Goal: Task Accomplishment & Management: Manage account settings

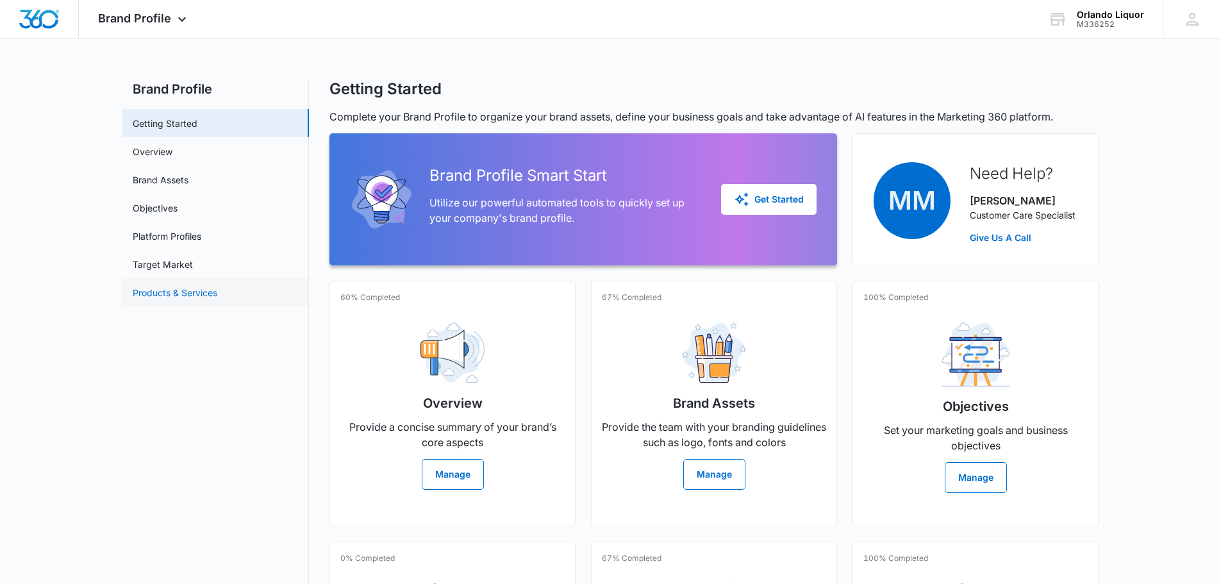
click at [162, 289] on link "Products & Services" at bounding box center [175, 292] width 85 height 13
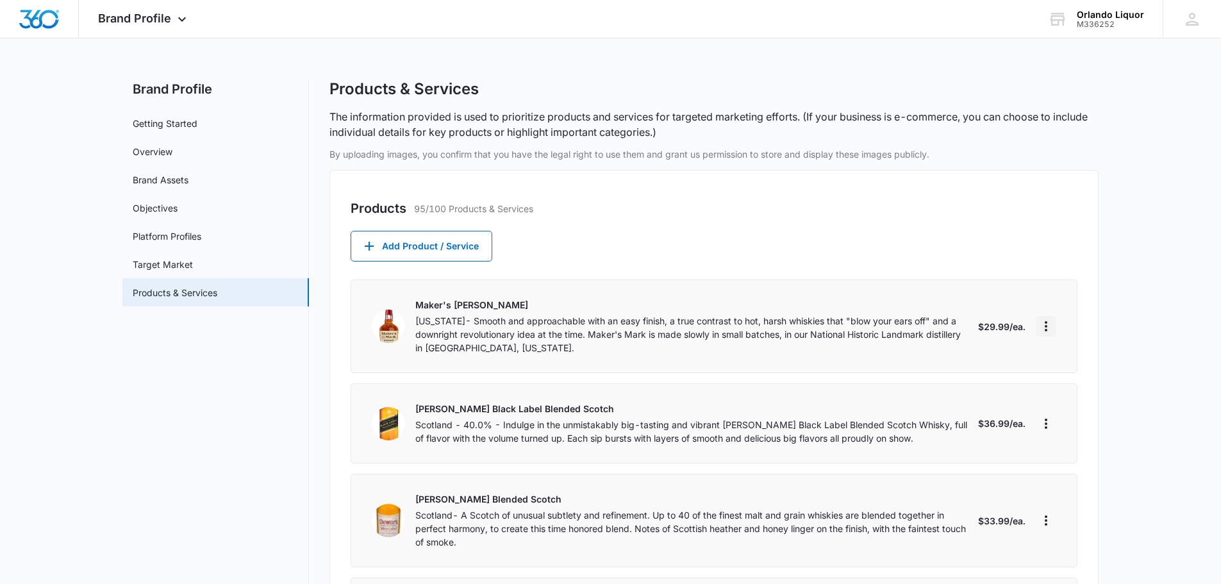
click at [1045, 329] on icon "More" at bounding box center [1045, 326] width 15 height 15
click at [1070, 362] on div "Edit" at bounding box center [1087, 362] width 71 height 9
select select "each"
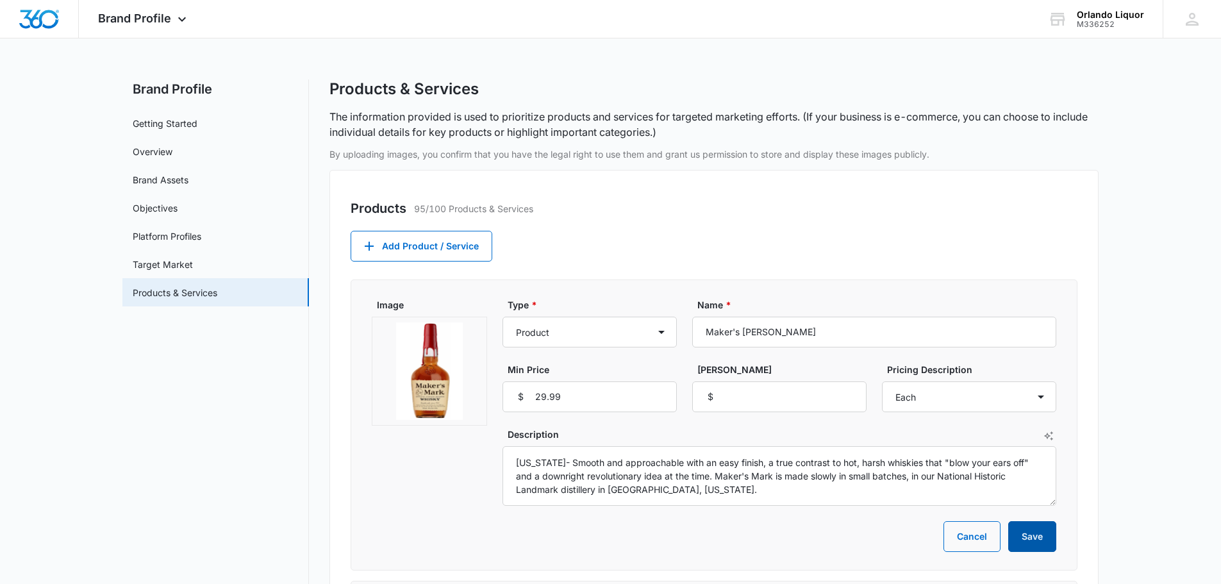
click at [1029, 533] on button "Save" at bounding box center [1032, 536] width 48 height 31
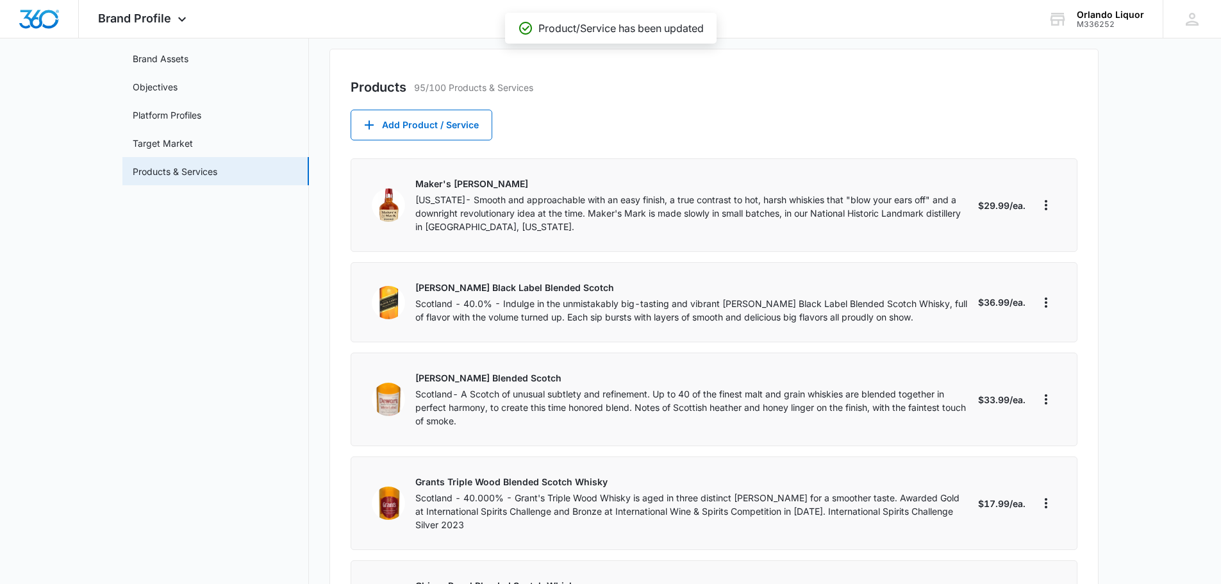
scroll to position [128, 0]
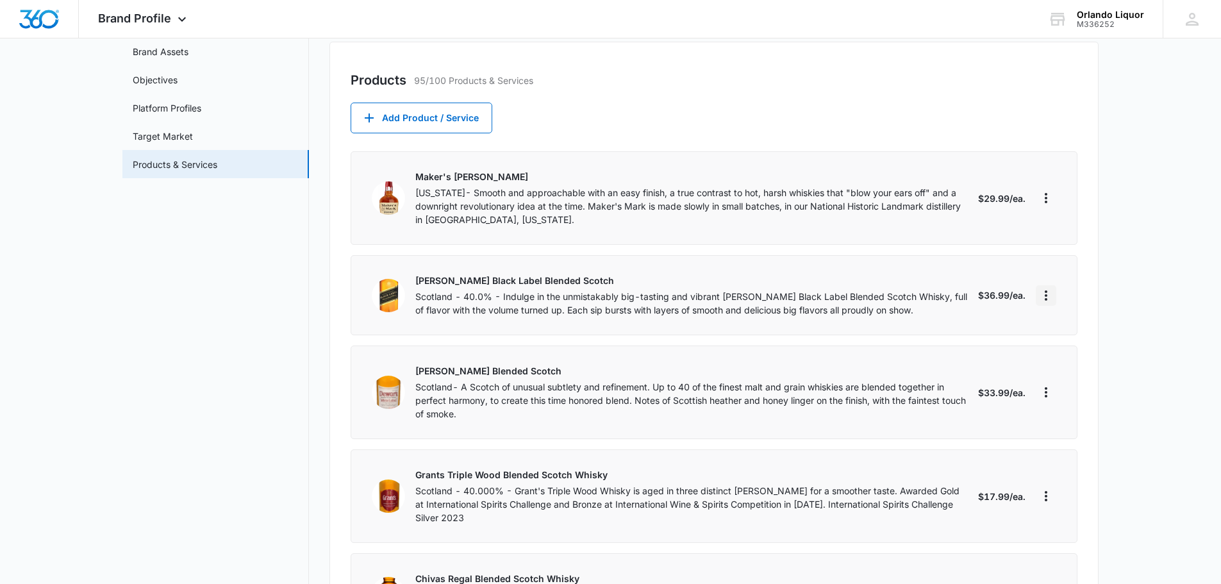
click at [1044, 297] on icon "More" at bounding box center [1045, 295] width 15 height 15
click at [1069, 329] on div "Edit" at bounding box center [1087, 331] width 71 height 9
select select "each"
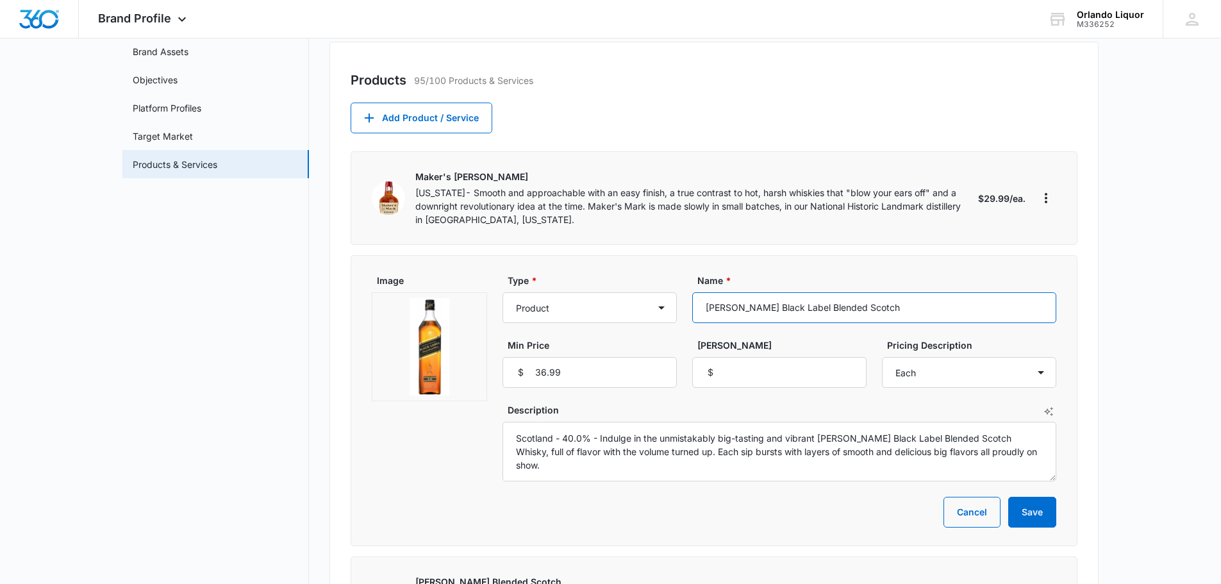
drag, startPoint x: 928, startPoint y: 299, endPoint x: 728, endPoint y: 298, distance: 200.6
click at [703, 302] on input "[PERSON_NAME] Black Label Blended Scotch" at bounding box center [874, 307] width 364 height 31
type input "[PERSON_NAME] Black Label Blended Scotch36.99"
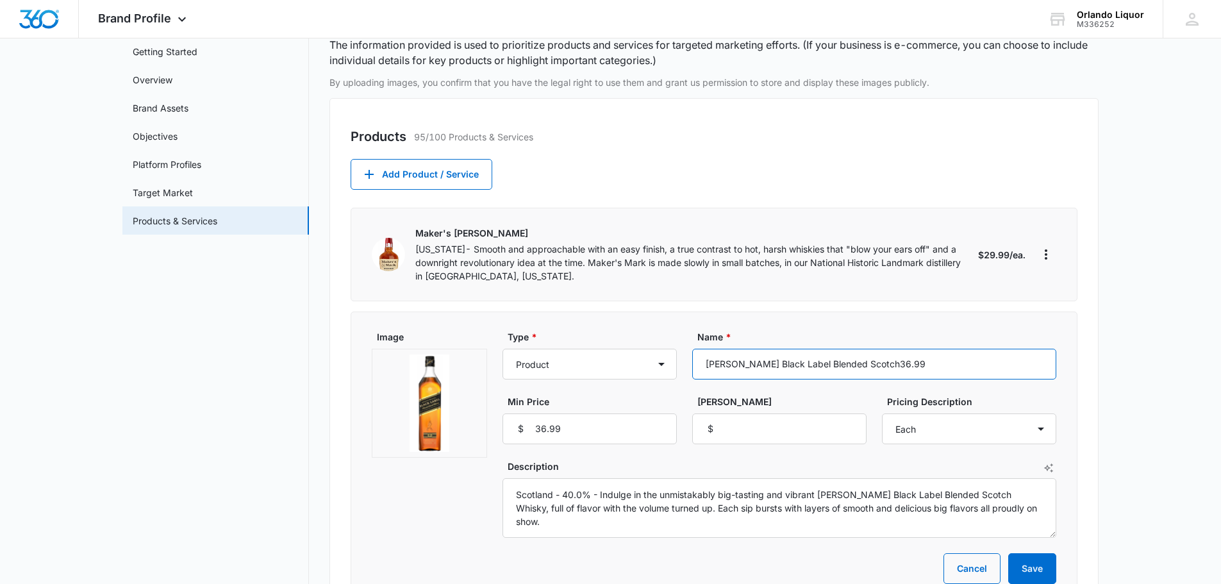
scroll to position [64, 0]
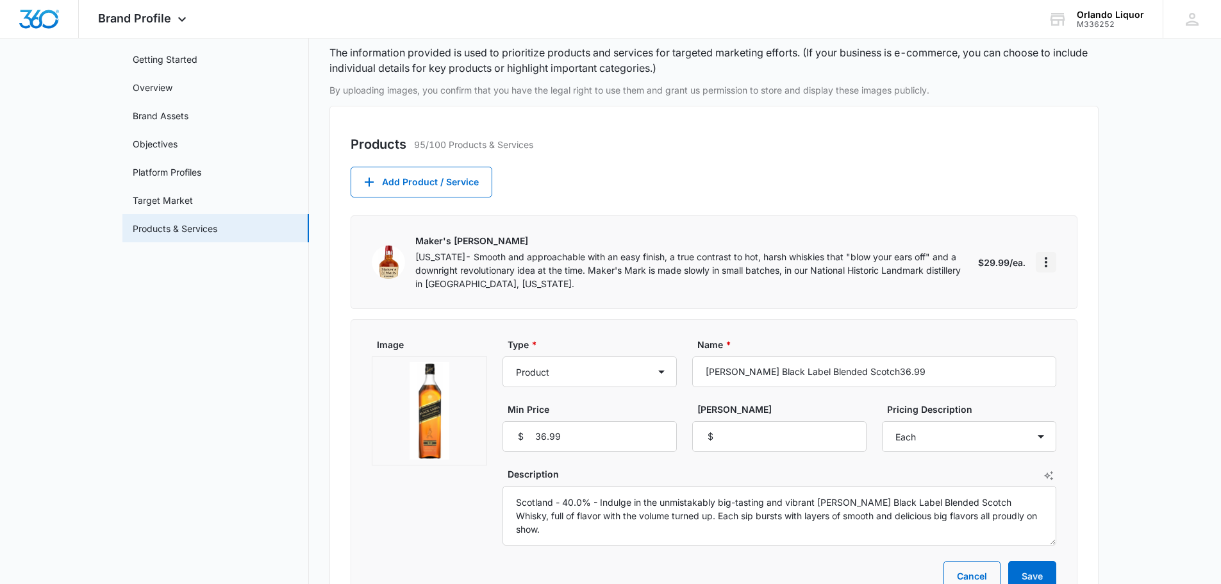
click at [1048, 263] on icon "More" at bounding box center [1045, 261] width 15 height 15
click at [1069, 292] on button "Edit" at bounding box center [1094, 297] width 117 height 19
select select "each"
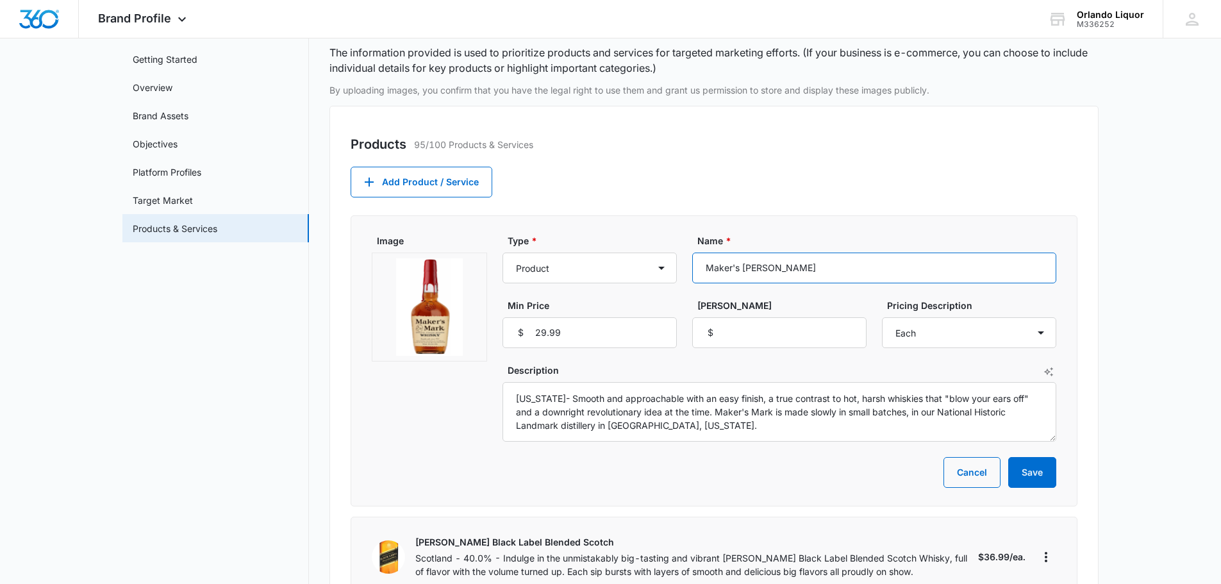
drag, startPoint x: 855, startPoint y: 270, endPoint x: 711, endPoint y: 262, distance: 144.4
click at [683, 269] on div "Type * Product Product category Service Service category Name * Maker's [PERSON…" at bounding box center [780, 291] width 554 height 114
drag, startPoint x: 668, startPoint y: 430, endPoint x: 536, endPoint y: 402, distance: 135.0
click at [506, 398] on textarea "[US_STATE]- Smooth and approachable with an easy finish, a true contrast to hot…" at bounding box center [780, 412] width 554 height 60
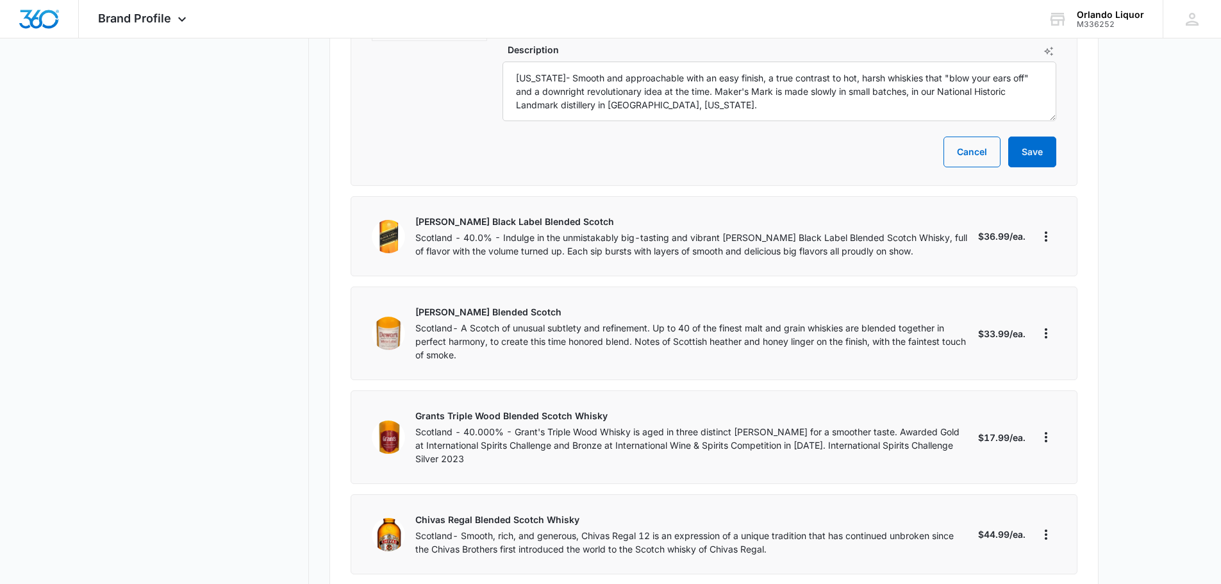
scroll to position [513, 0]
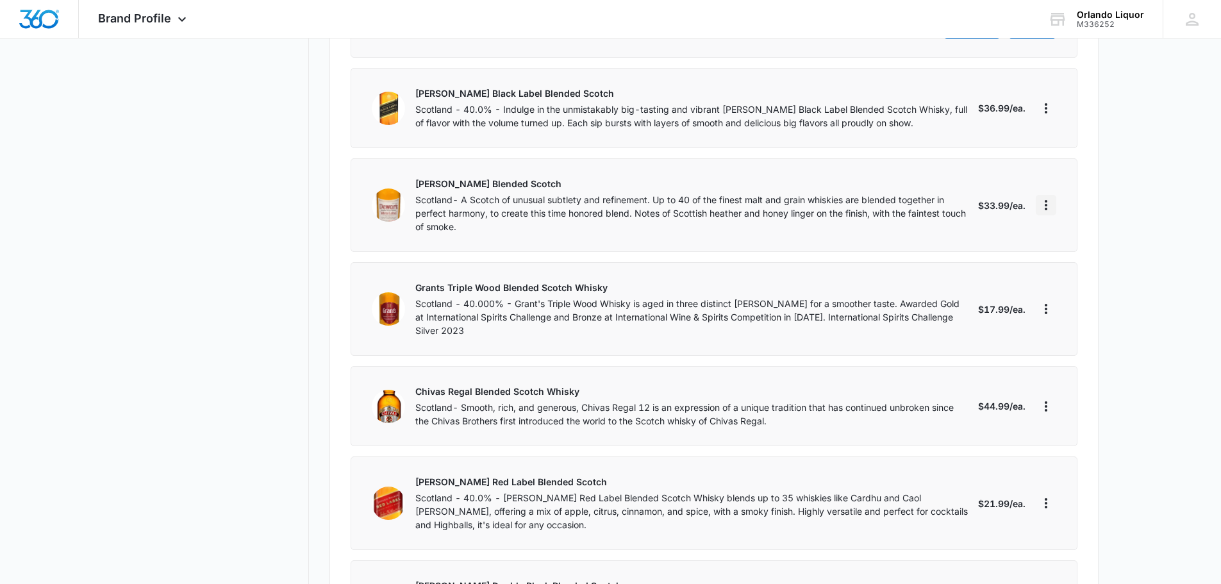
click at [1044, 206] on icon "More" at bounding box center [1045, 204] width 15 height 15
click at [1069, 237] on div "Edit" at bounding box center [1087, 241] width 71 height 9
select select "each"
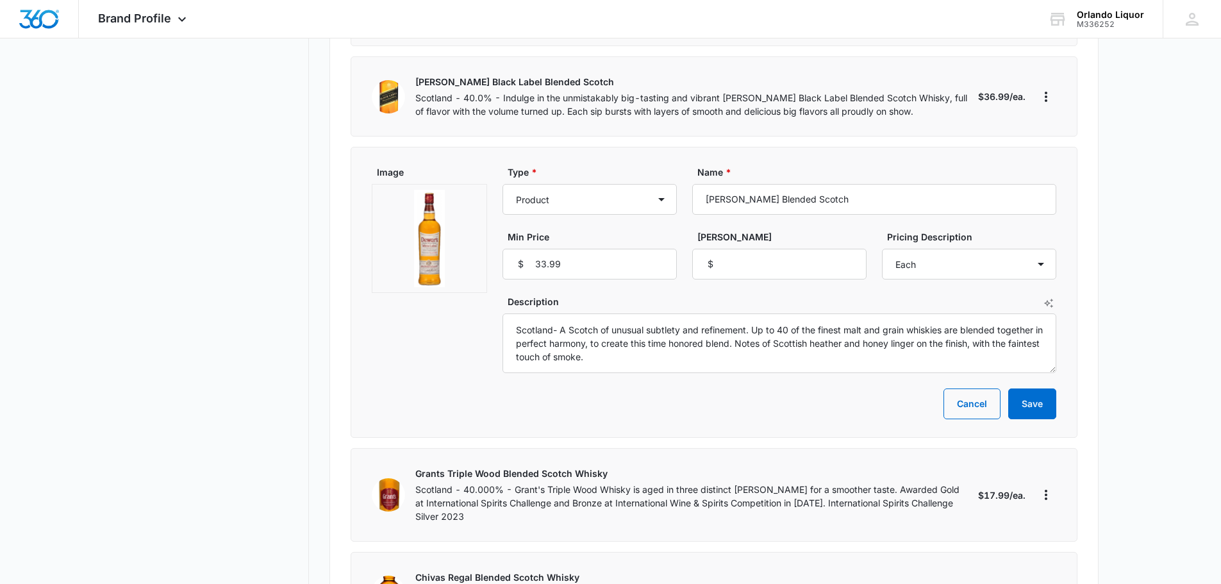
scroll to position [320, 0]
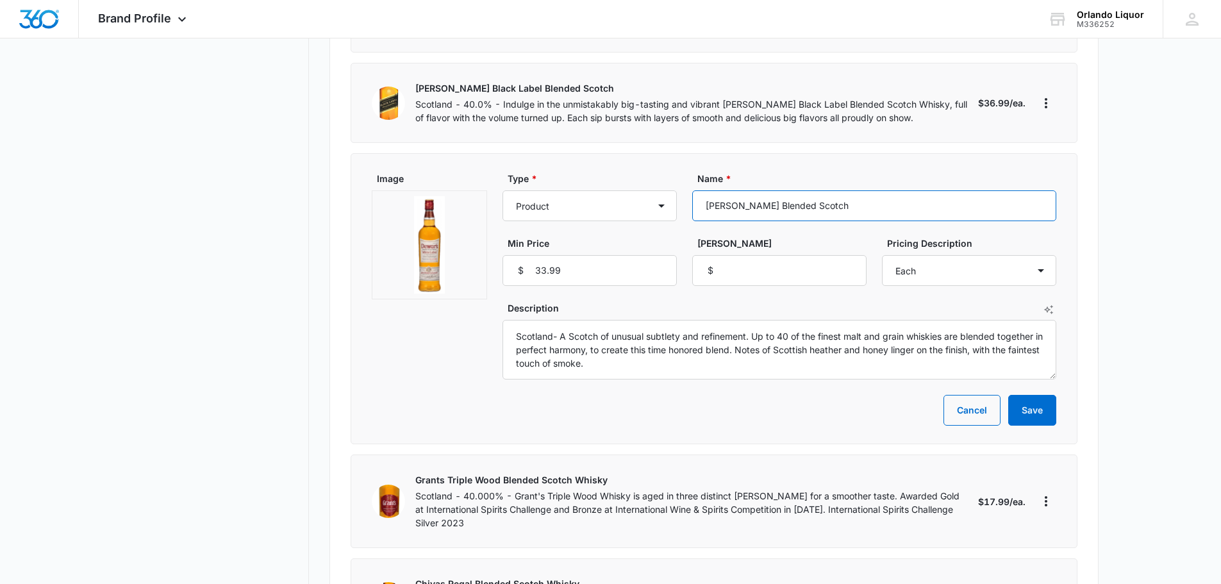
drag, startPoint x: 851, startPoint y: 210, endPoint x: 697, endPoint y: 210, distance: 153.8
click at [697, 210] on input "[PERSON_NAME] Blended Scotch" at bounding box center [874, 205] width 364 height 31
drag, startPoint x: 628, startPoint y: 365, endPoint x: 499, endPoint y: 332, distance: 132.5
click at [499, 332] on div "Image Type * Product Product category Service Service category Name * [PERSON_N…" at bounding box center [714, 276] width 685 height 208
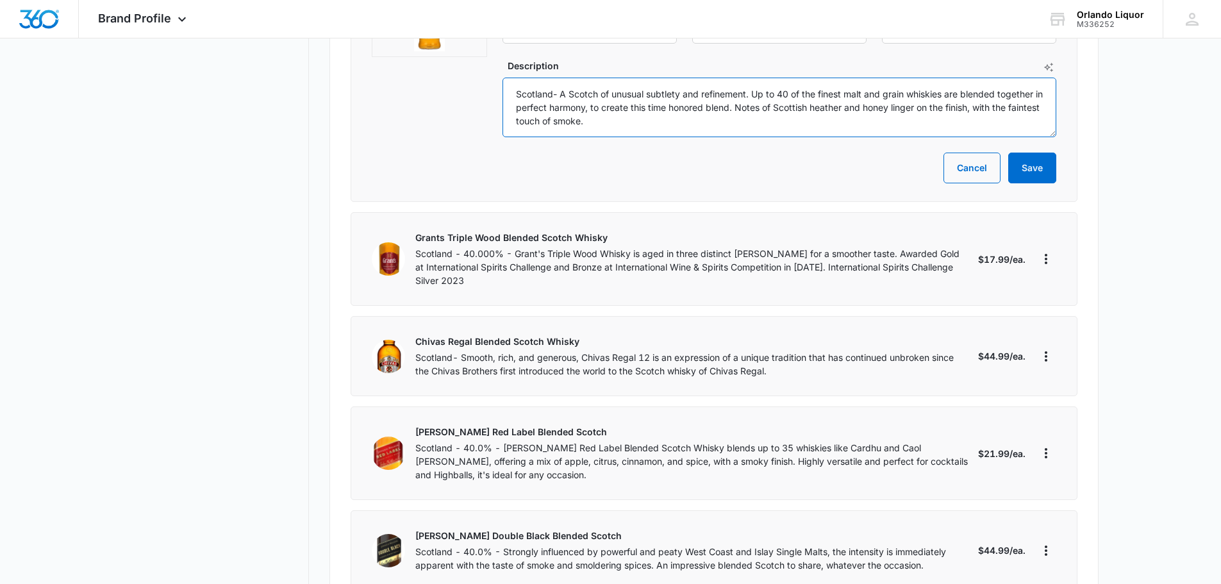
scroll to position [577, 0]
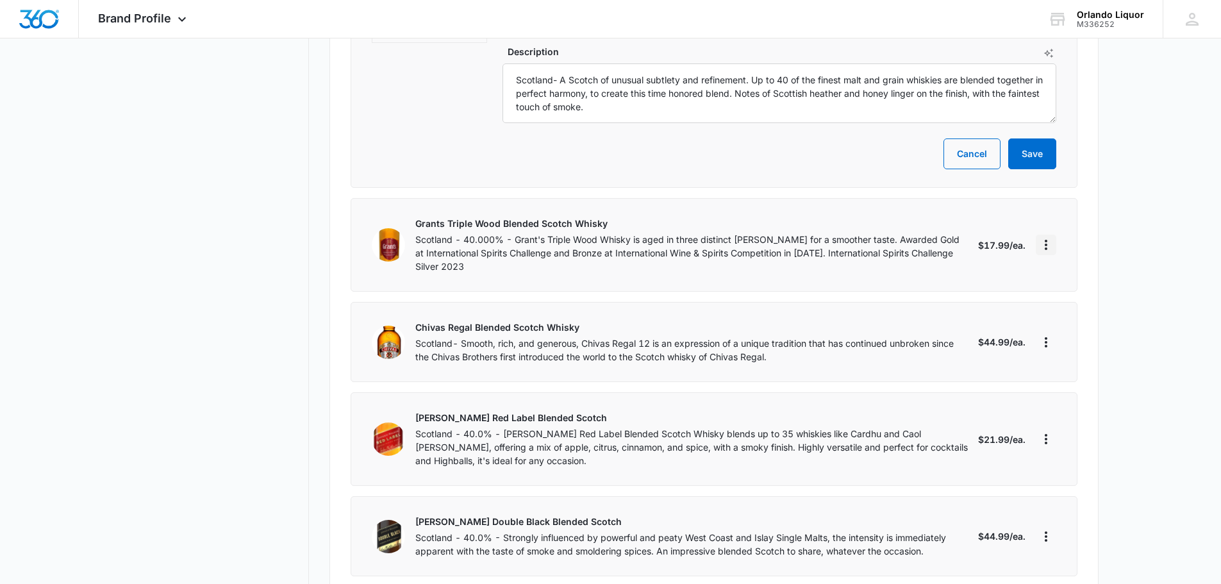
click at [1042, 247] on icon "More" at bounding box center [1045, 244] width 15 height 15
click at [1071, 279] on div "Edit" at bounding box center [1087, 280] width 71 height 9
select select "each"
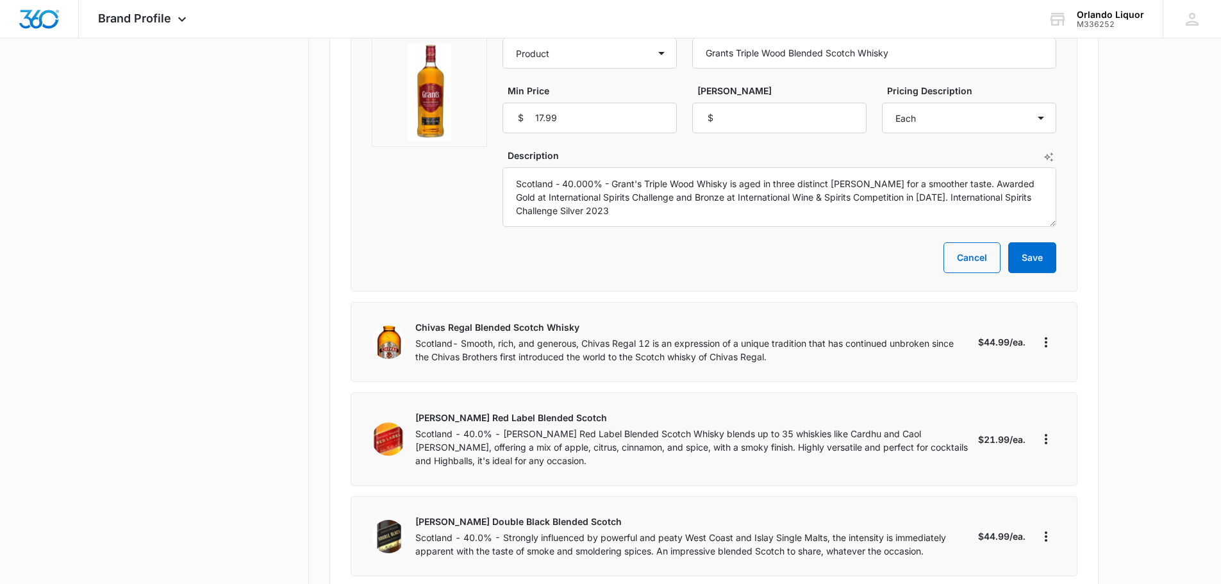
scroll to position [449, 0]
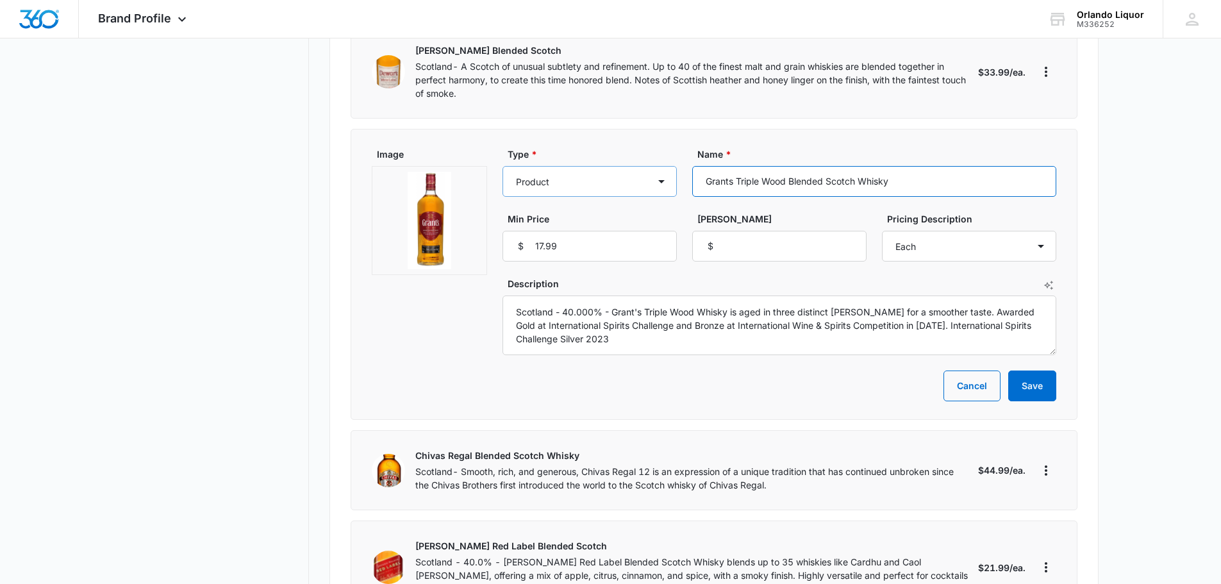
drag, startPoint x: 906, startPoint y: 184, endPoint x: 665, endPoint y: 174, distance: 240.6
click at [665, 174] on div "Type * Product Product category Service Service category Name * Grants Triple W…" at bounding box center [780, 204] width 554 height 114
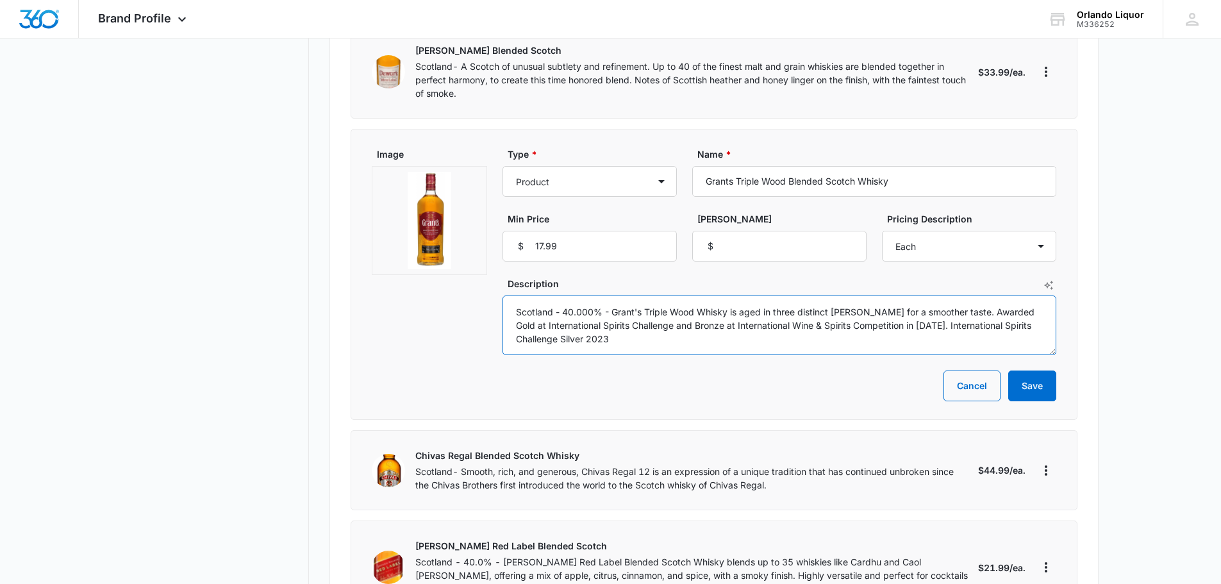
drag, startPoint x: 574, startPoint y: 342, endPoint x: 544, endPoint y: 335, distance: 30.5
click at [501, 305] on div "Image Type * Product Product category Service Service category Name * Grants Tr…" at bounding box center [714, 251] width 685 height 208
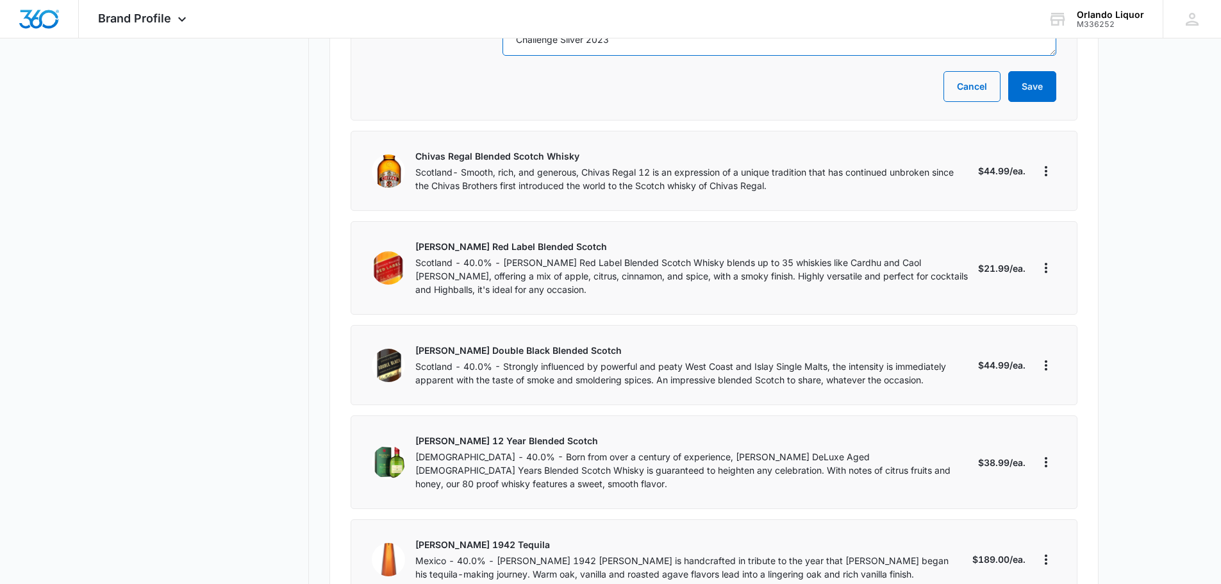
scroll to position [769, 0]
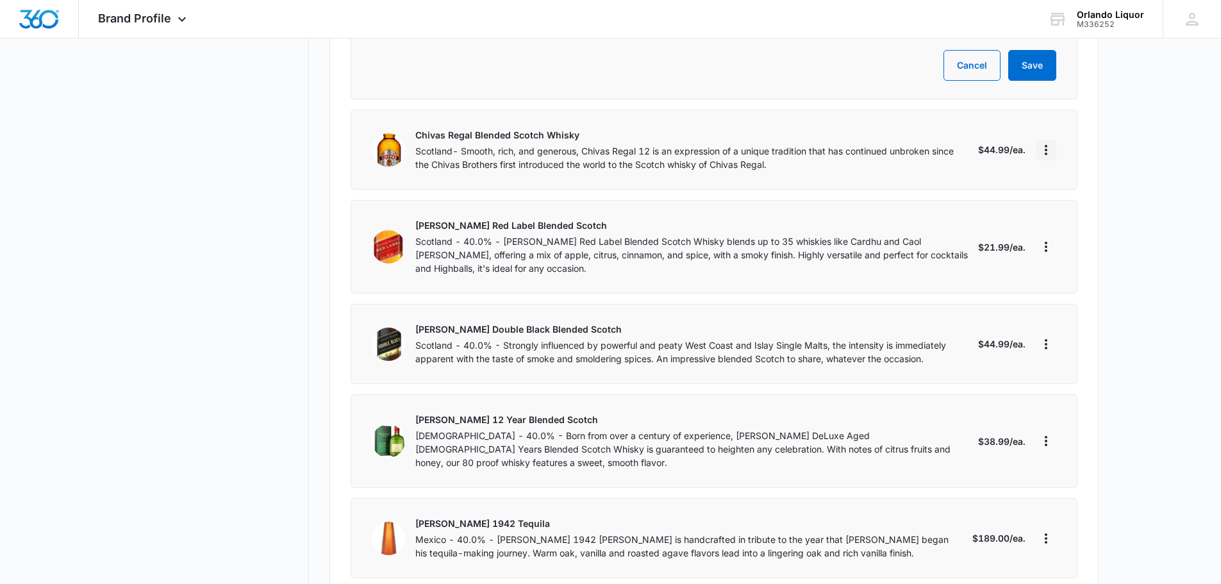
click at [1048, 153] on icon "More" at bounding box center [1045, 149] width 15 height 15
click at [1052, 183] on div "Edit" at bounding box center [1087, 185] width 71 height 9
select select "each"
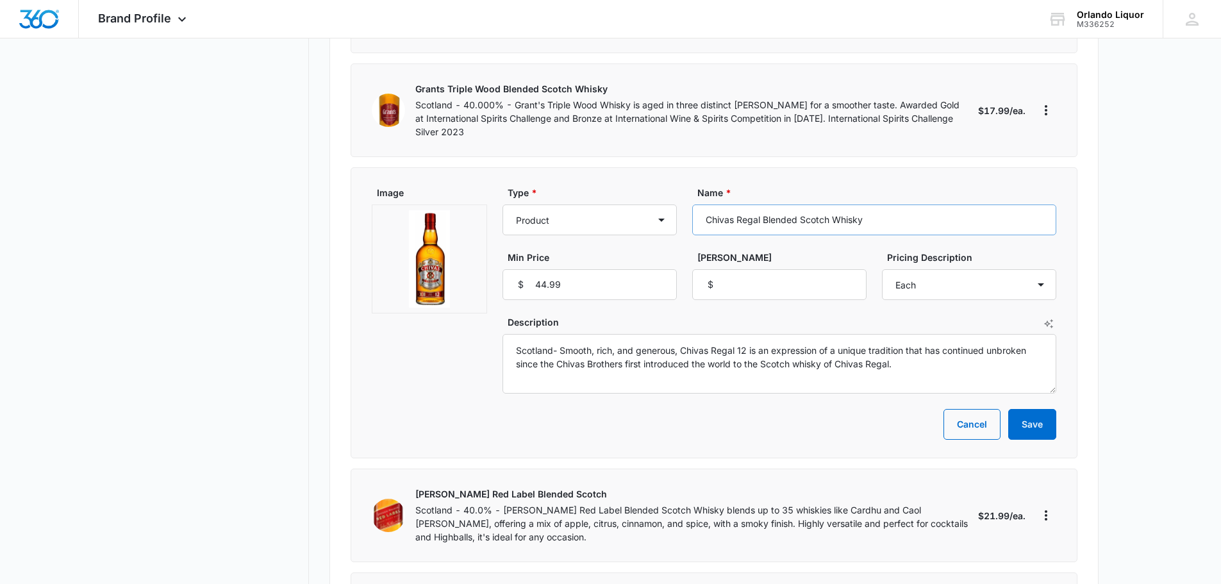
scroll to position [513, 0]
drag, startPoint x: 875, startPoint y: 217, endPoint x: 752, endPoint y: 226, distance: 123.4
click at [680, 220] on div "Type * Product Product category Service Service category Name * Chivas Regal Bl…" at bounding box center [780, 244] width 554 height 114
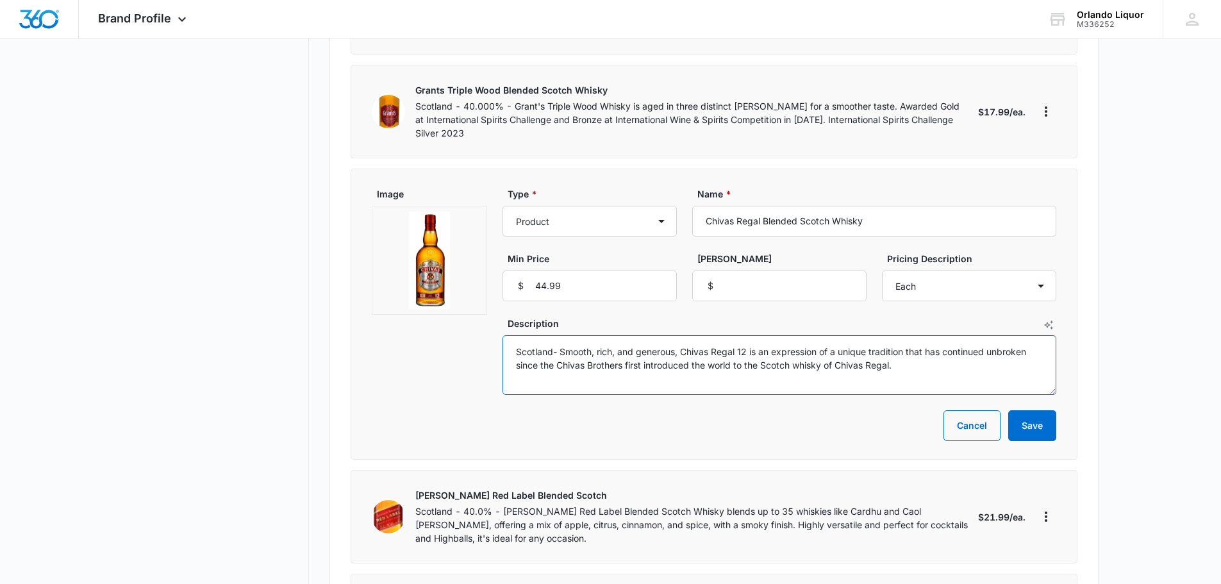
drag, startPoint x: 915, startPoint y: 369, endPoint x: 524, endPoint y: 353, distance: 392.0
click at [518, 353] on textarea "Scotland- Smooth, rich, and generous, Chivas Regal 12 is an expression of a uni…" at bounding box center [780, 365] width 554 height 60
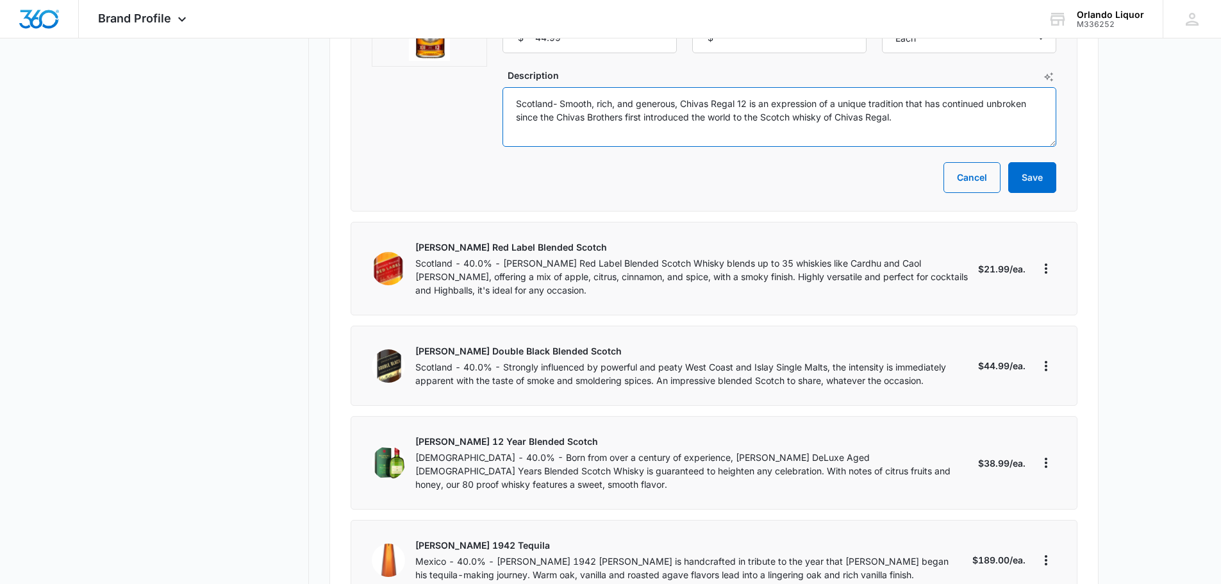
scroll to position [833, 0]
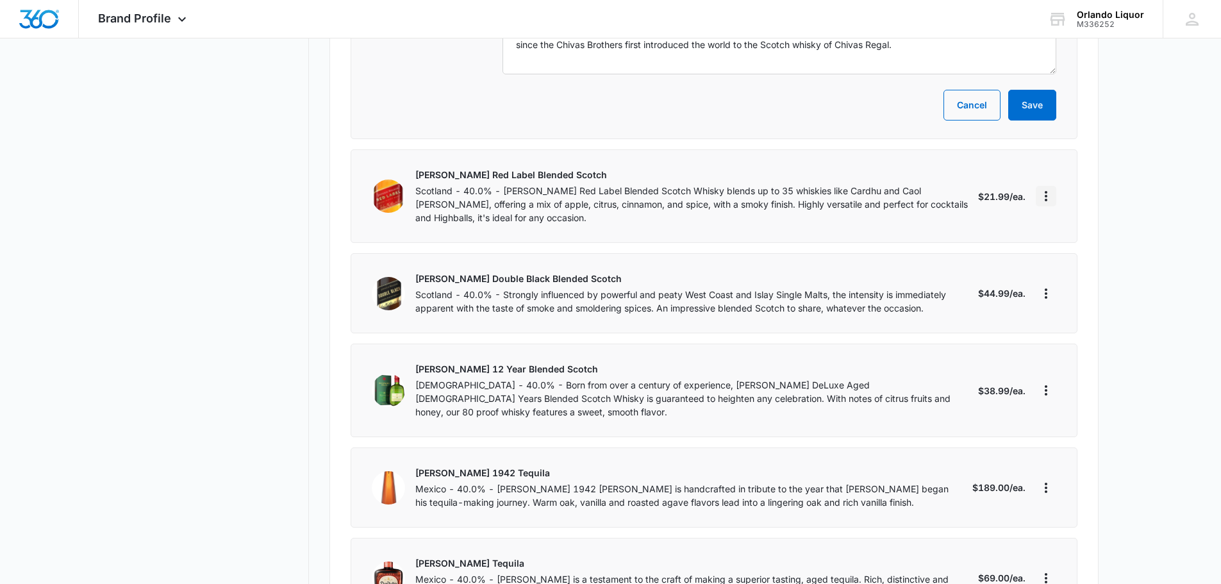
click at [1045, 195] on icon "More" at bounding box center [1046, 196] width 3 height 10
click at [1065, 233] on div "Edit" at bounding box center [1087, 232] width 71 height 9
select select "each"
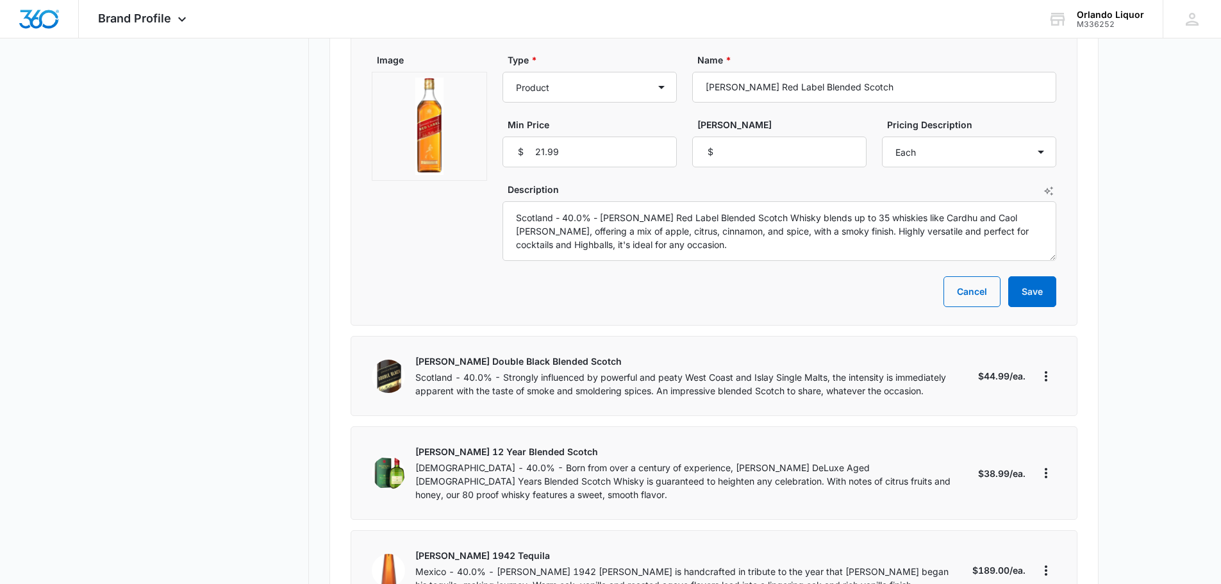
scroll to position [641, 0]
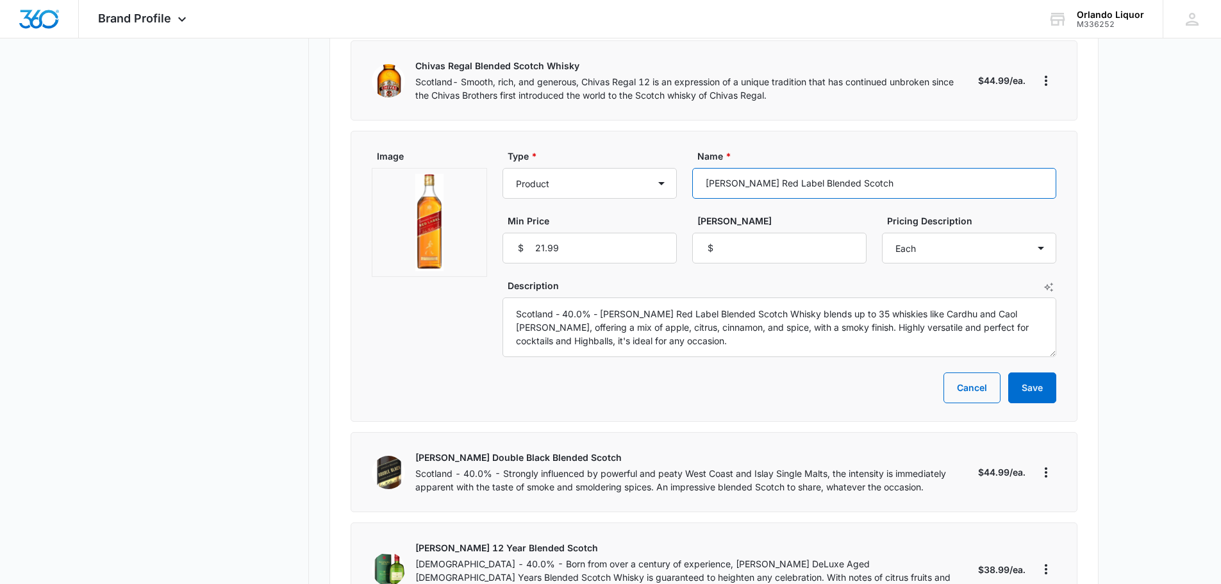
drag, startPoint x: 899, startPoint y: 186, endPoint x: 705, endPoint y: 183, distance: 194.2
click at [705, 183] on input "[PERSON_NAME] Red Label Blended Scotch" at bounding box center [874, 183] width 364 height 31
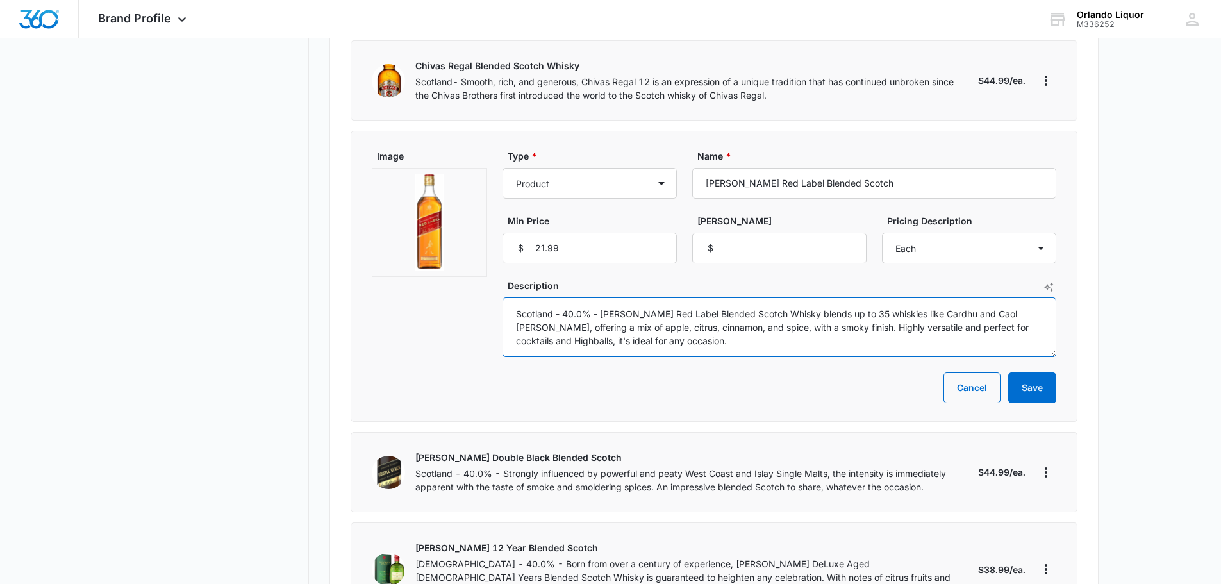
drag, startPoint x: 678, startPoint y: 342, endPoint x: 511, endPoint y: 313, distance: 169.8
click at [511, 313] on textarea "Scotland - 40.0% - [PERSON_NAME] Red Label Blended Scotch Whisky blends up to 3…" at bounding box center [780, 327] width 554 height 60
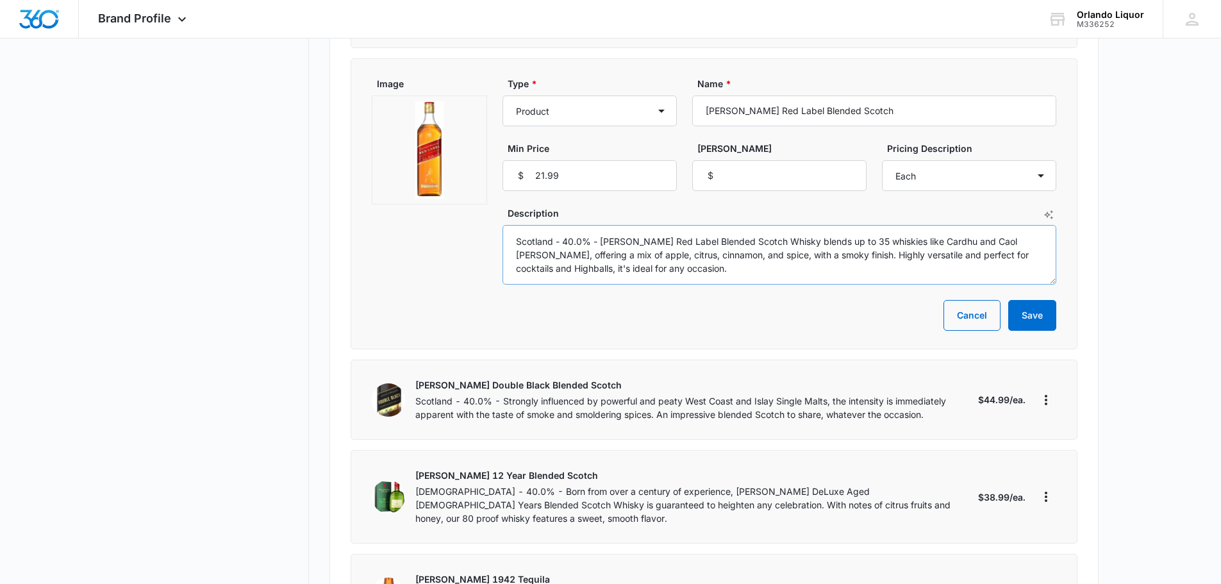
scroll to position [769, 0]
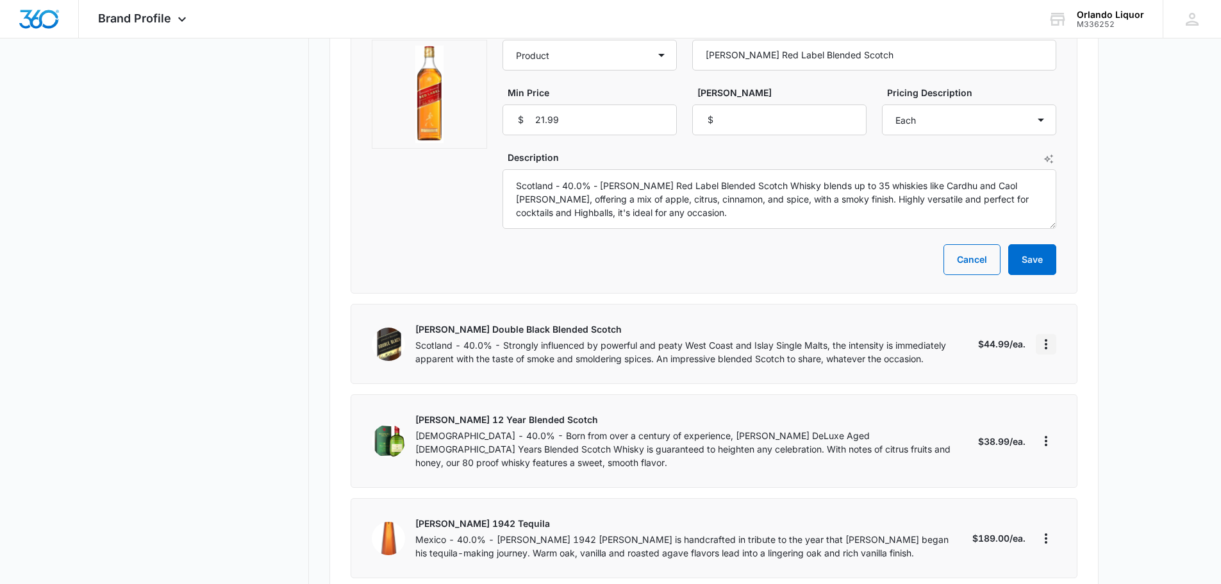
click at [1044, 347] on icon "More" at bounding box center [1045, 344] width 15 height 15
click at [1067, 378] on div "Edit" at bounding box center [1087, 380] width 71 height 9
select select "each"
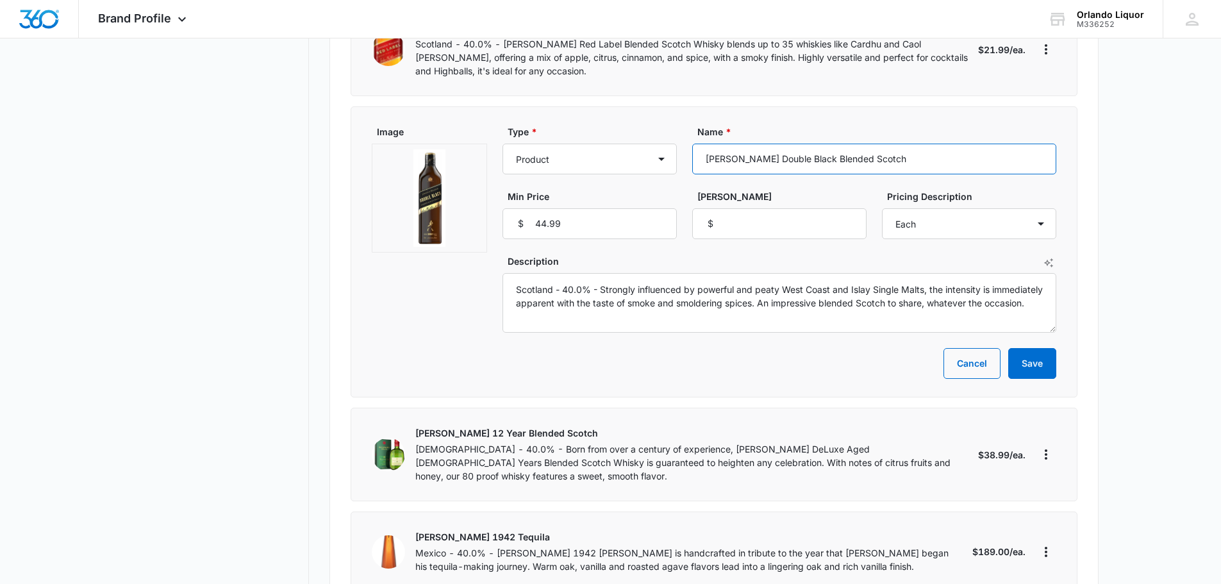
drag, startPoint x: 918, startPoint y: 161, endPoint x: 679, endPoint y: 153, distance: 238.6
click at [679, 153] on div "Type * Product Product category Service Service category Name * [PERSON_NAME] D…" at bounding box center [780, 182] width 554 height 114
drag, startPoint x: 547, startPoint y: 319, endPoint x: 509, endPoint y: 288, distance: 49.3
click at [509, 288] on textarea "Scotland - 40.0% - Strongly influenced by powerful and peaty West Coast and Isl…" at bounding box center [780, 303] width 554 height 60
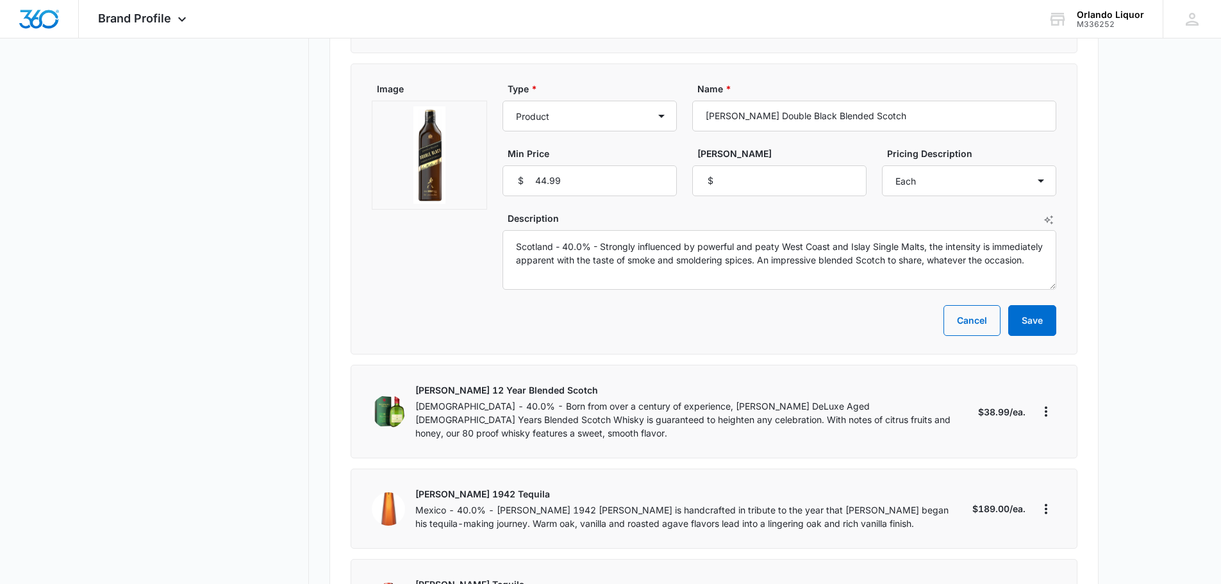
scroll to position [897, 0]
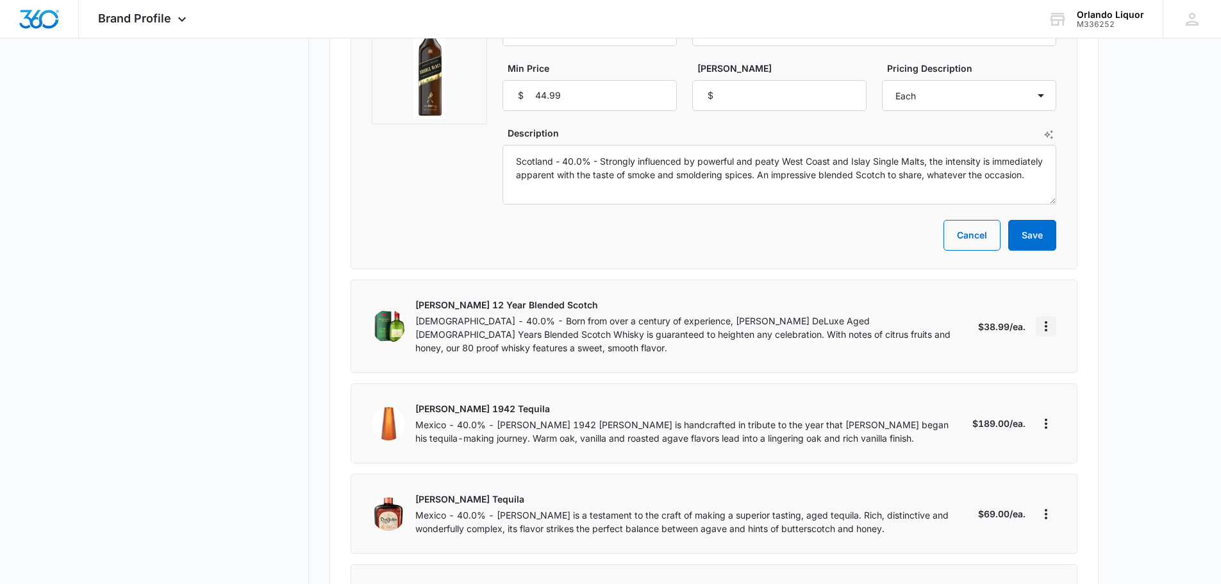
click at [1047, 324] on icon "More" at bounding box center [1045, 326] width 15 height 15
click at [1079, 353] on div "Edit" at bounding box center [1087, 355] width 71 height 9
select select "each"
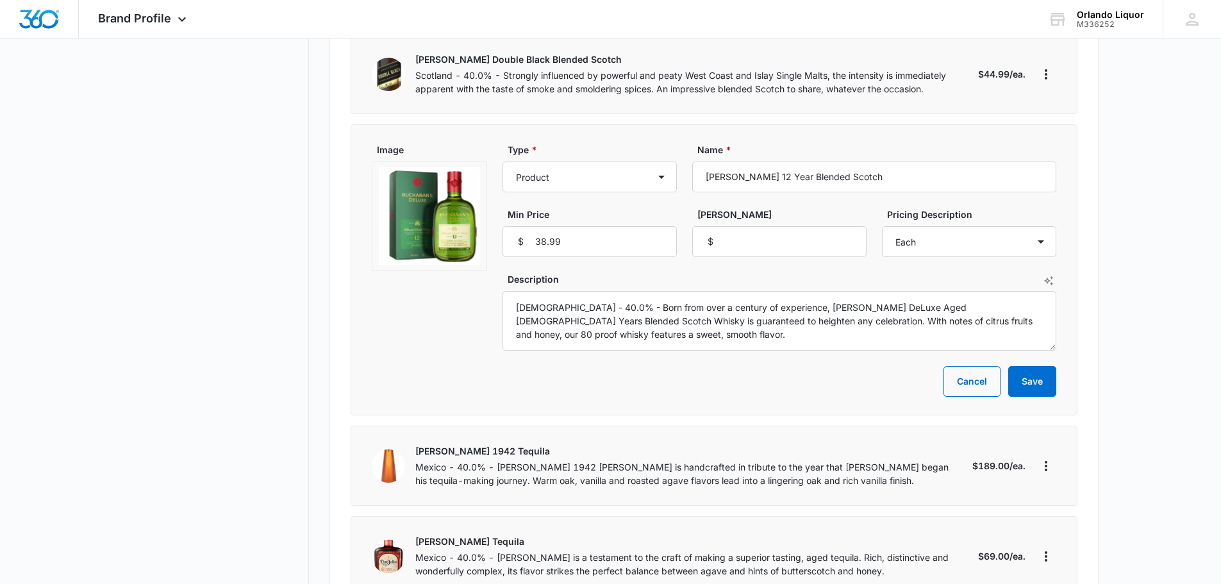
scroll to position [769, 0]
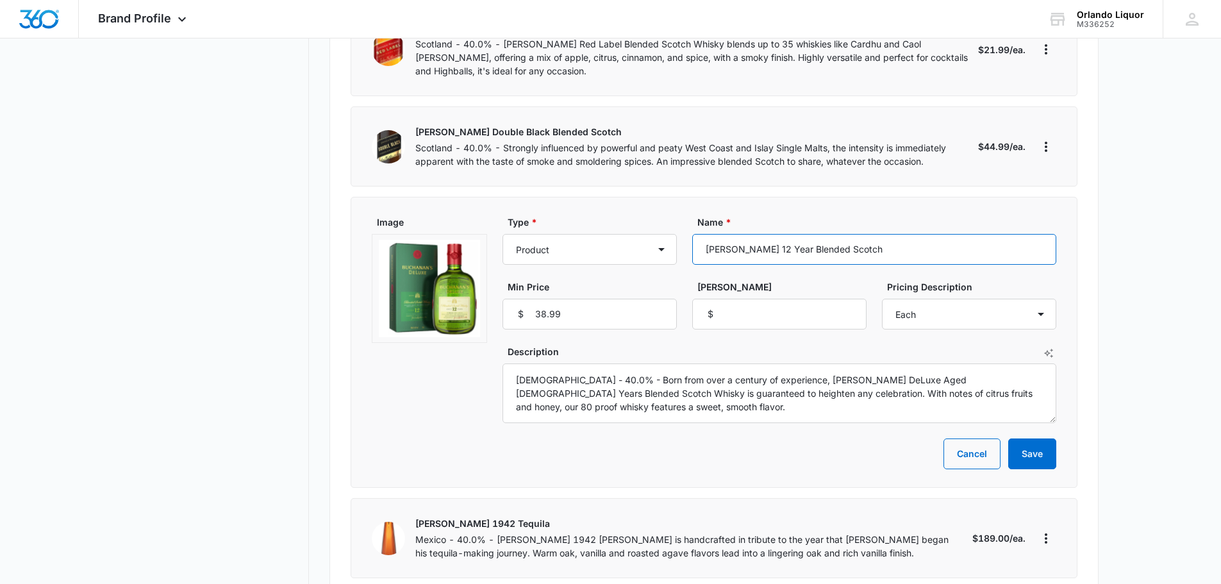
drag, startPoint x: 873, startPoint y: 249, endPoint x: 692, endPoint y: 258, distance: 181.0
click at [692, 258] on input "[PERSON_NAME] 12 Year Blended Scotch" at bounding box center [874, 249] width 364 height 31
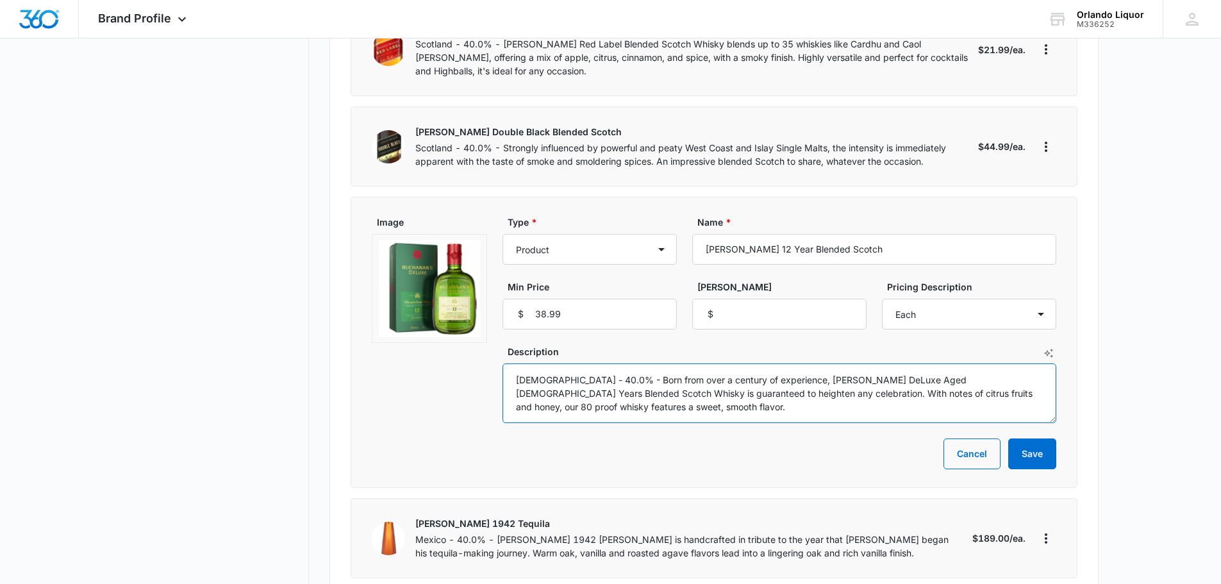
drag, startPoint x: 561, startPoint y: 406, endPoint x: 512, endPoint y: 377, distance: 57.2
click at [512, 377] on textarea "[DEMOGRAPHIC_DATA] - 40.0% - Born from over a century of experience, [PERSON_NA…" at bounding box center [780, 393] width 554 height 60
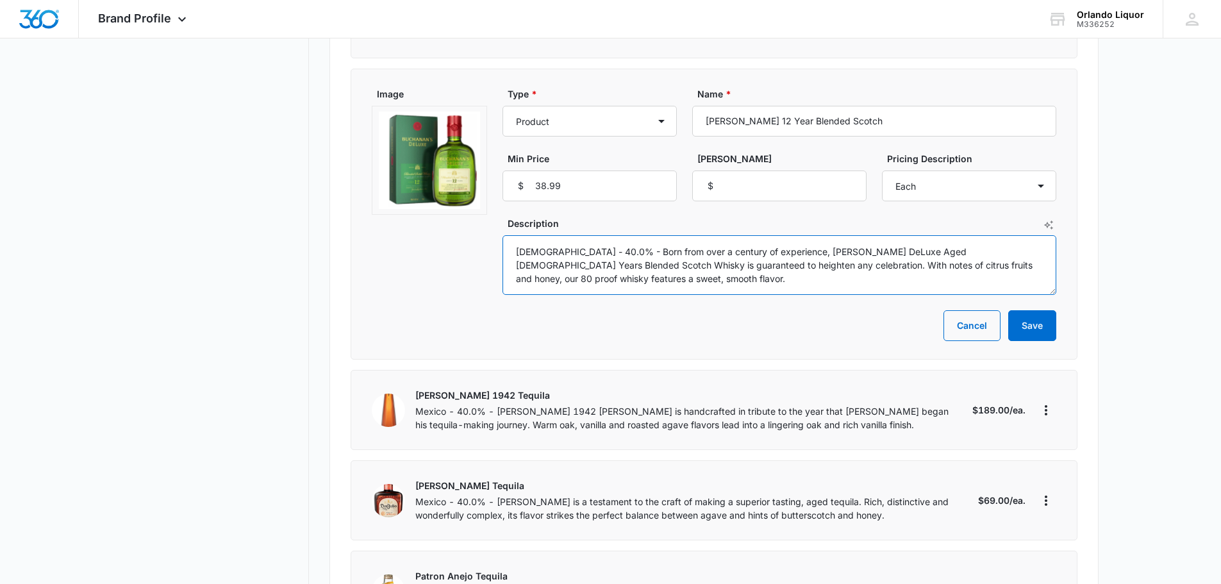
scroll to position [1026, 0]
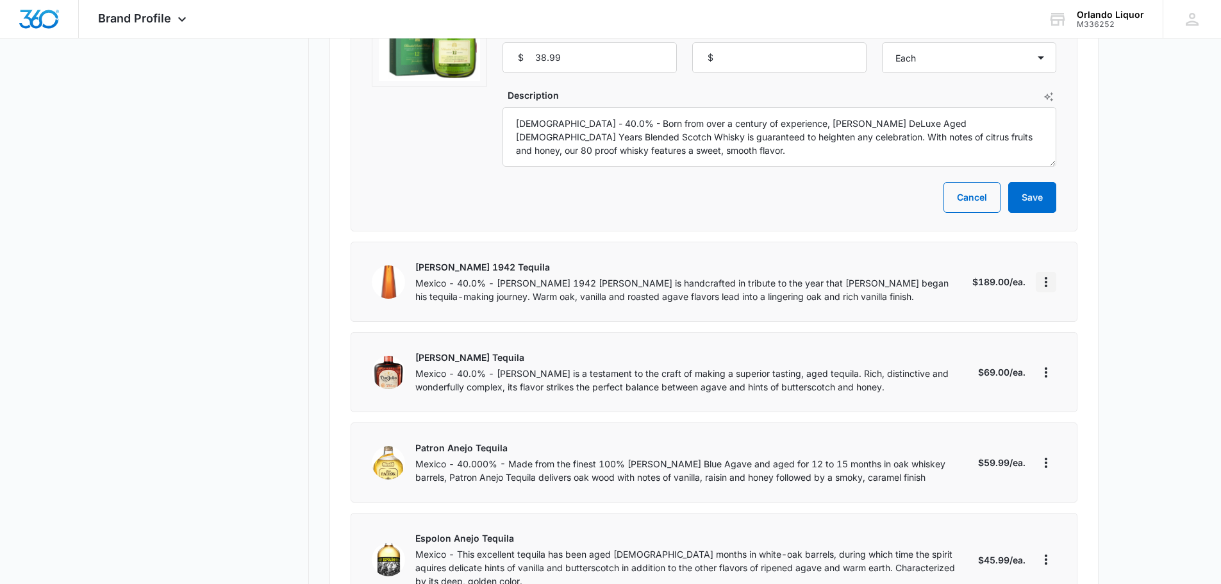
click at [1045, 285] on icon "More" at bounding box center [1046, 282] width 3 height 10
click at [1067, 313] on div "Edit" at bounding box center [1087, 317] width 71 height 9
select select "each"
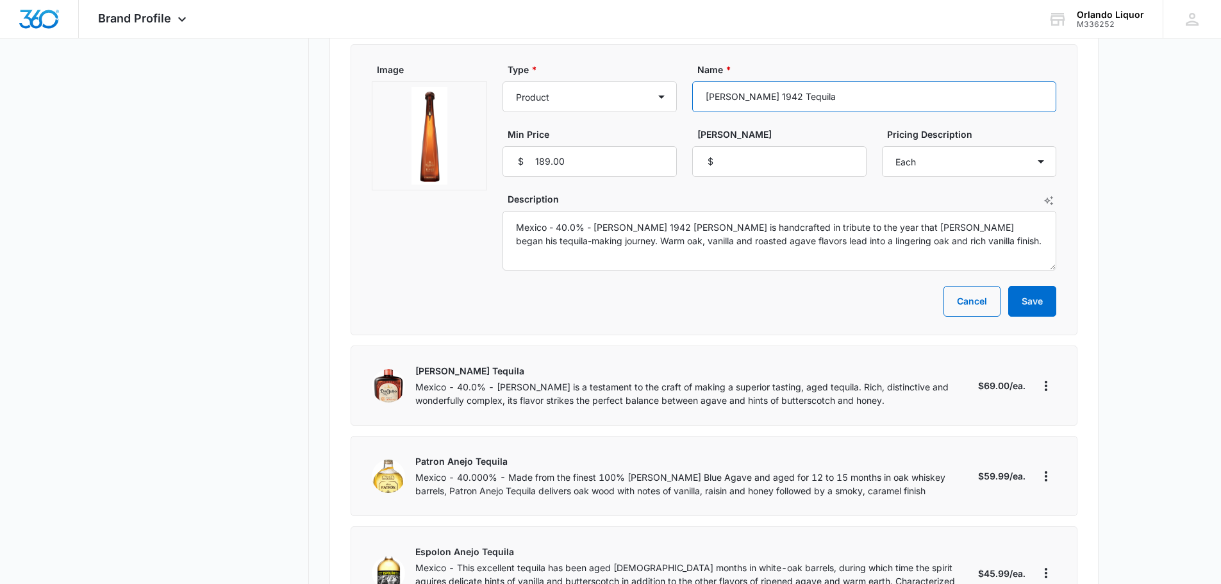
drag, startPoint x: 817, startPoint y: 79, endPoint x: 694, endPoint y: 81, distance: 123.1
click at [694, 81] on input "[PERSON_NAME] 1942 Tequila" at bounding box center [874, 96] width 364 height 31
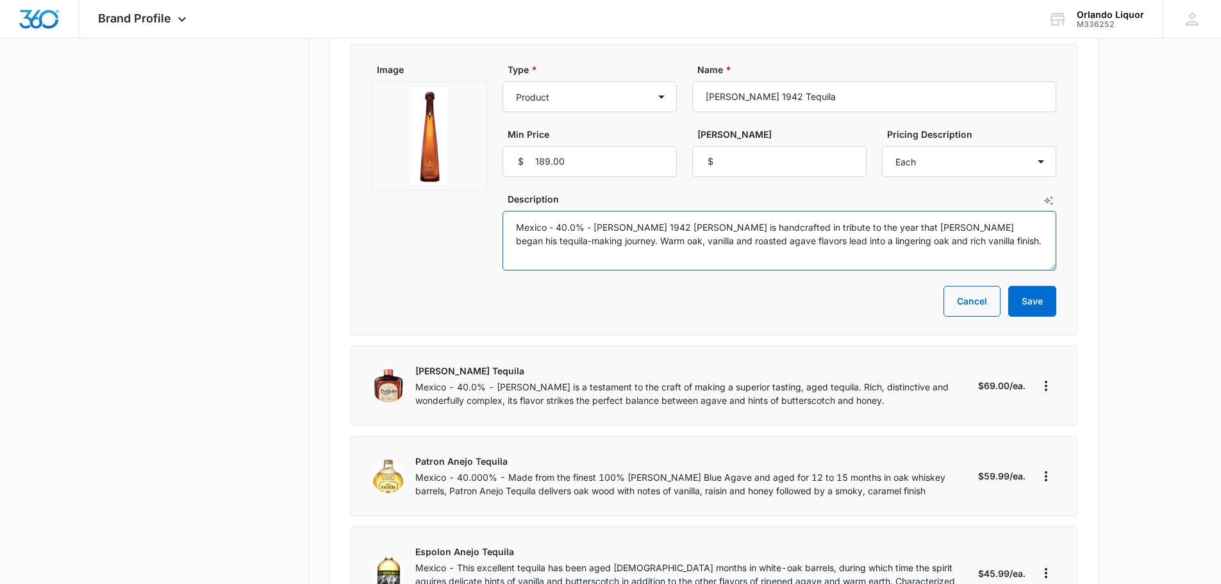
drag, startPoint x: 1026, startPoint y: 231, endPoint x: 496, endPoint y: 212, distance: 529.8
click at [496, 212] on div "Image Type * Product Product category Service Service category Name * [PERSON_N…" at bounding box center [714, 167] width 685 height 208
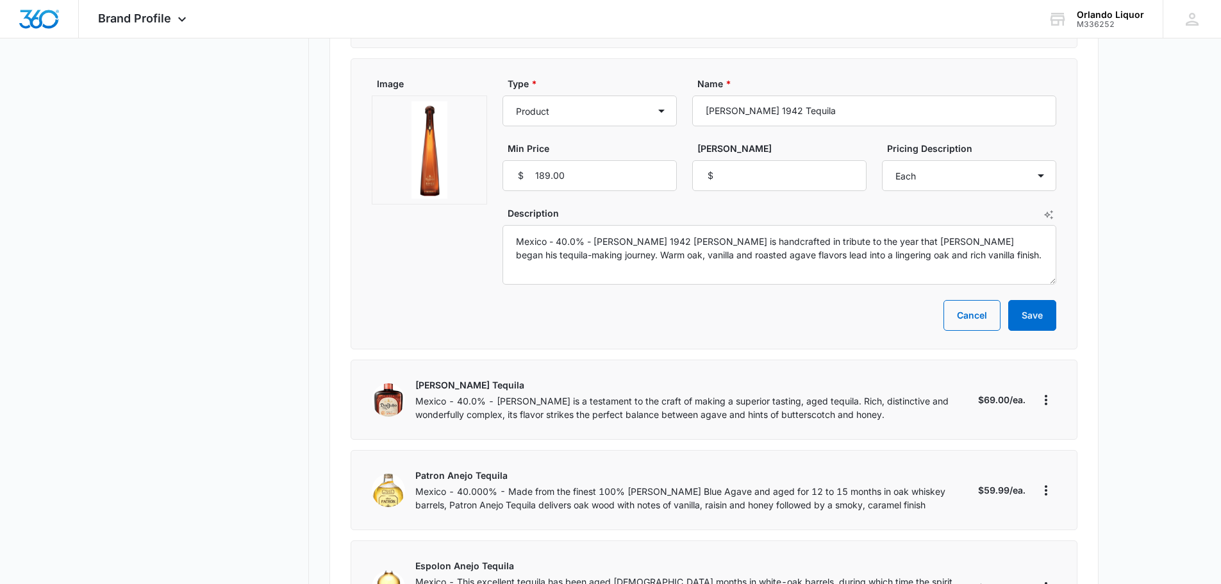
scroll to position [1090, 0]
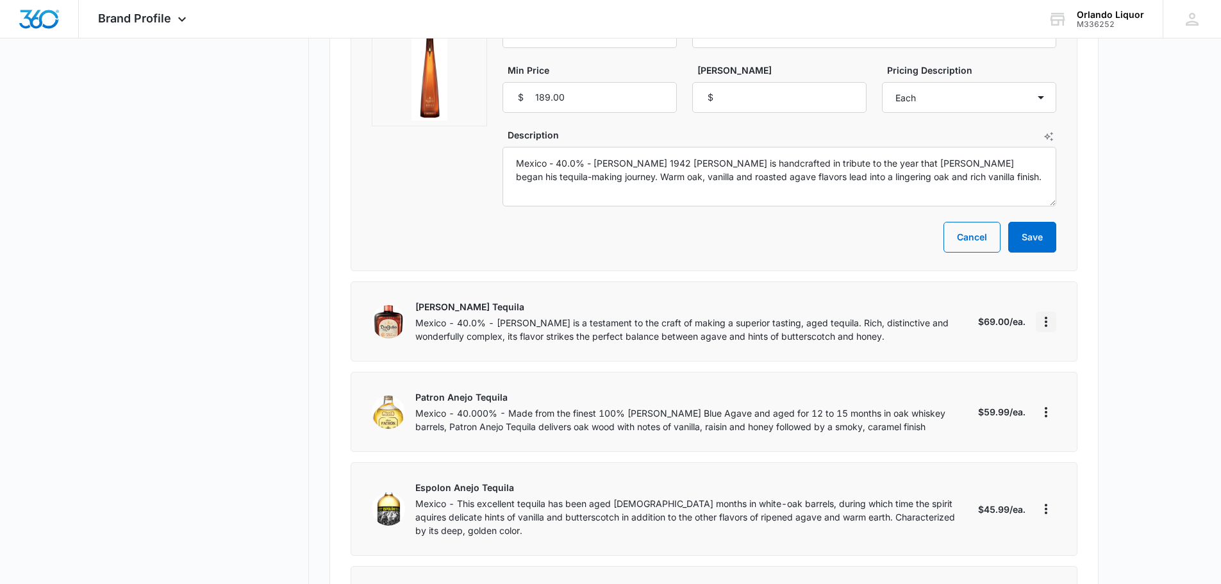
click at [1048, 314] on icon "More" at bounding box center [1045, 321] width 15 height 15
click at [1067, 342] on div "Edit" at bounding box center [1087, 344] width 71 height 9
select select "each"
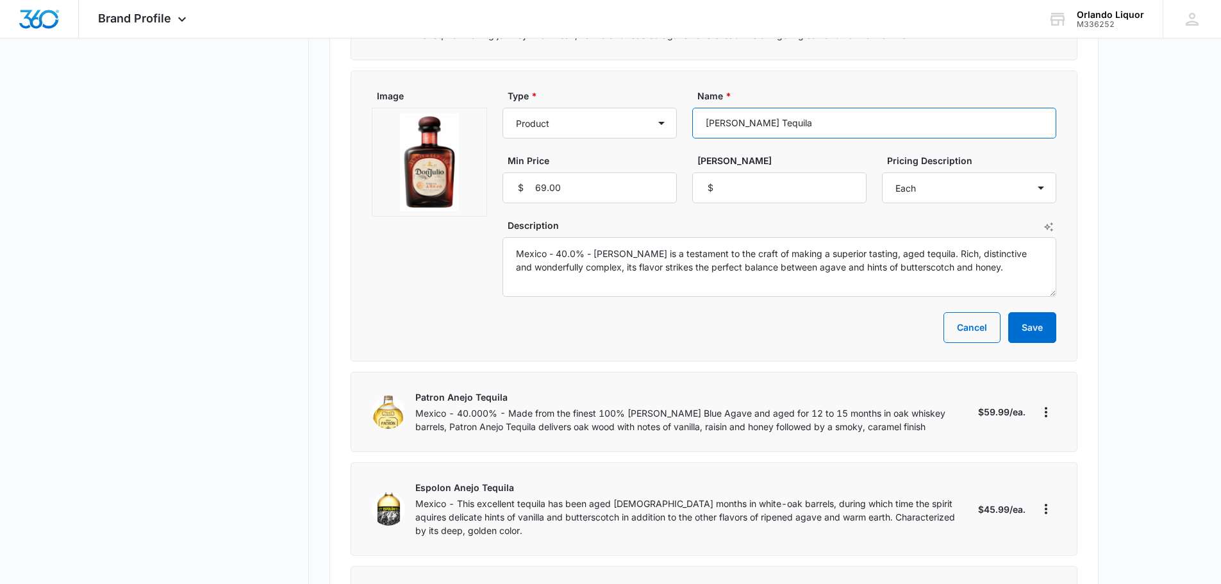
drag, startPoint x: 829, startPoint y: 105, endPoint x: 698, endPoint y: 108, distance: 131.4
click at [698, 108] on input "[PERSON_NAME] Tequila" at bounding box center [874, 123] width 364 height 31
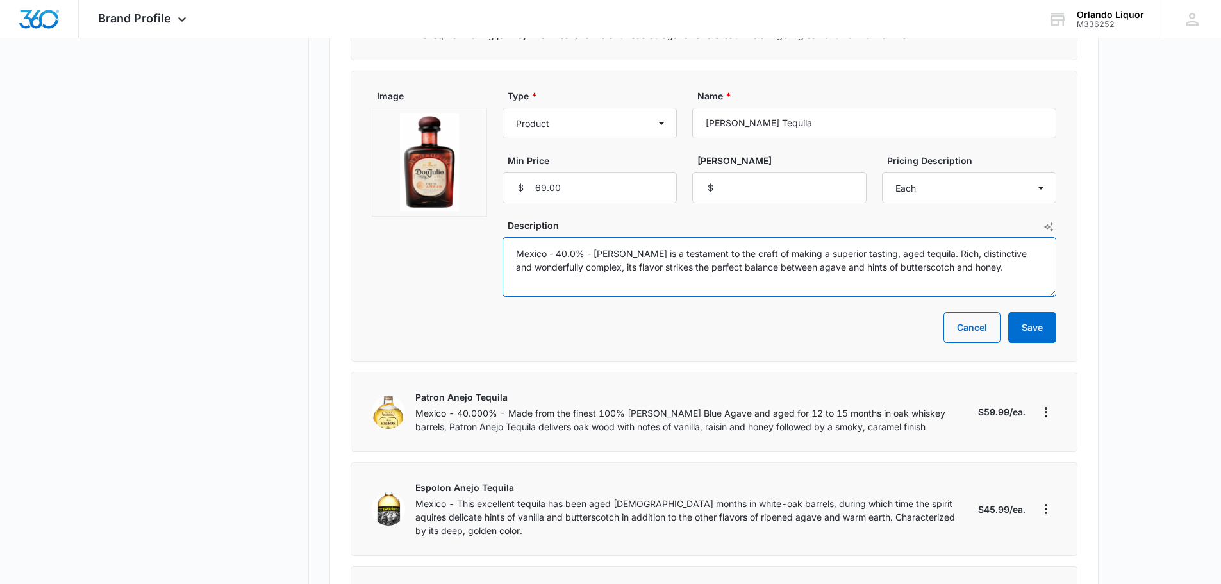
drag, startPoint x: 558, startPoint y: 270, endPoint x: 495, endPoint y: 236, distance: 71.4
click at [495, 236] on div "Image Type * Product Product category Service Service category Name * [PERSON_N…" at bounding box center [714, 193] width 685 height 208
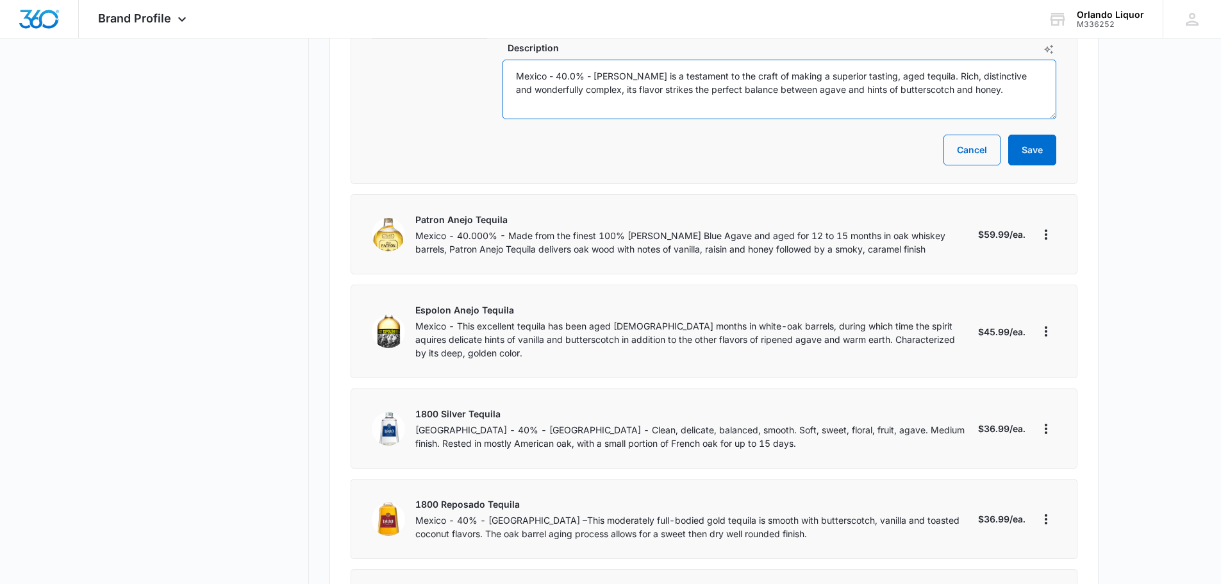
scroll to position [1282, 0]
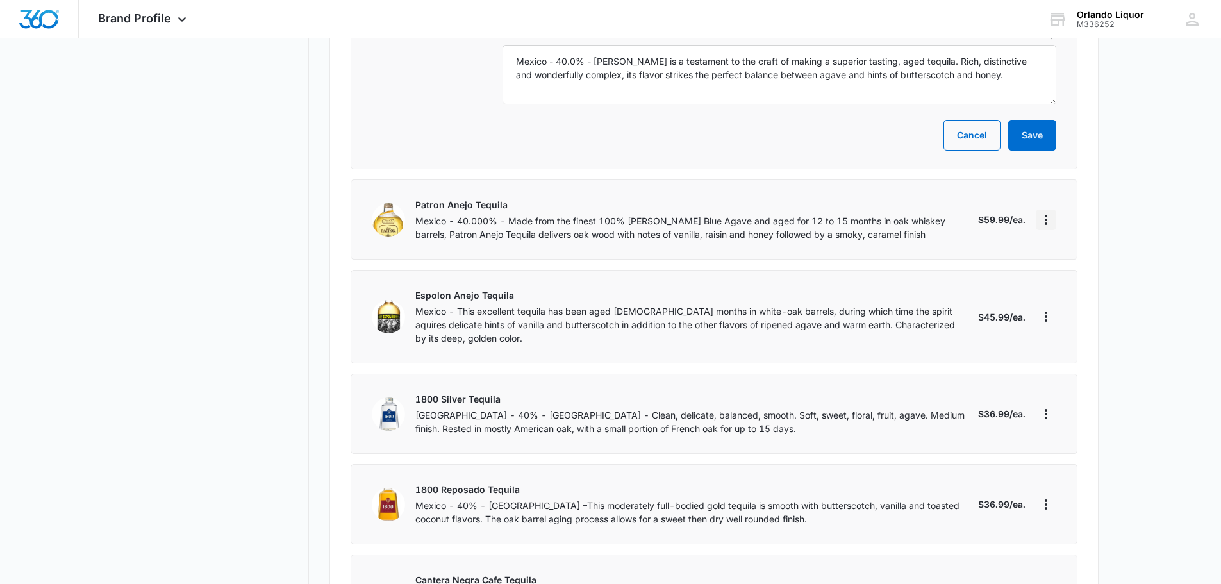
click at [1049, 212] on icon "More" at bounding box center [1045, 219] width 15 height 15
click at [1064, 240] on div "Edit" at bounding box center [1087, 242] width 71 height 9
select select "each"
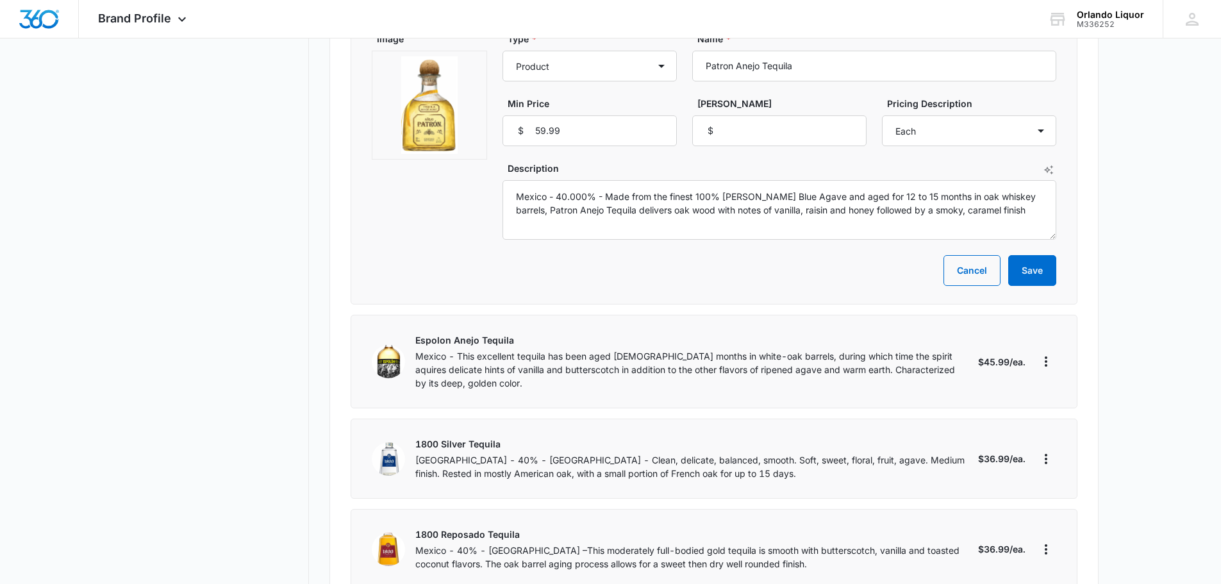
scroll to position [1154, 0]
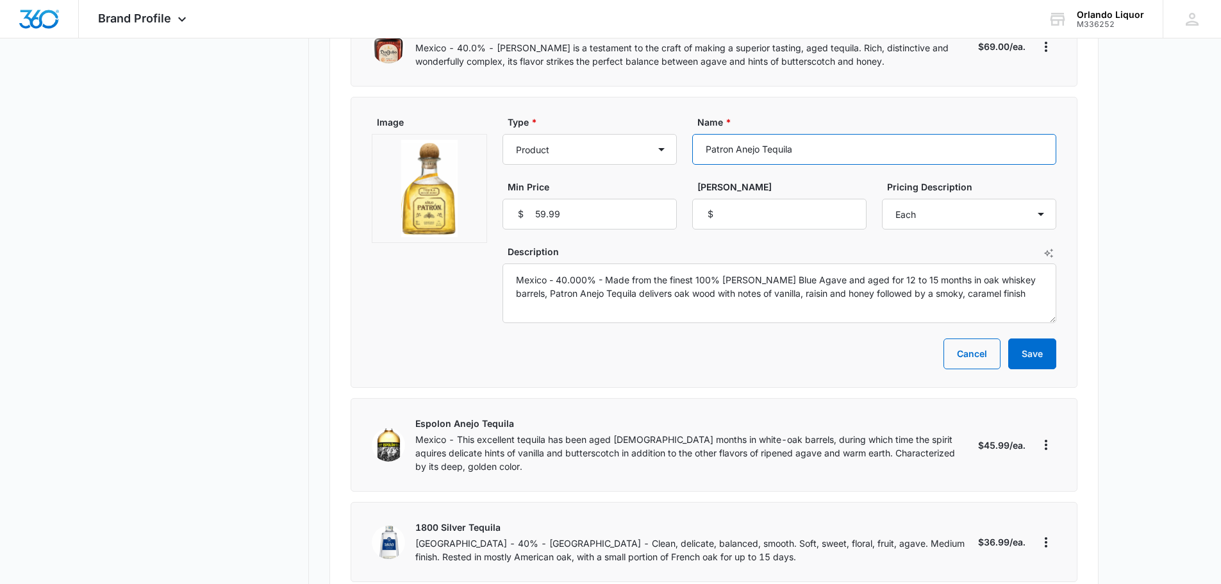
drag, startPoint x: 827, startPoint y: 137, endPoint x: 701, endPoint y: 133, distance: 125.7
click at [701, 134] on input "Patron Anejo Tequila" at bounding box center [874, 149] width 364 height 31
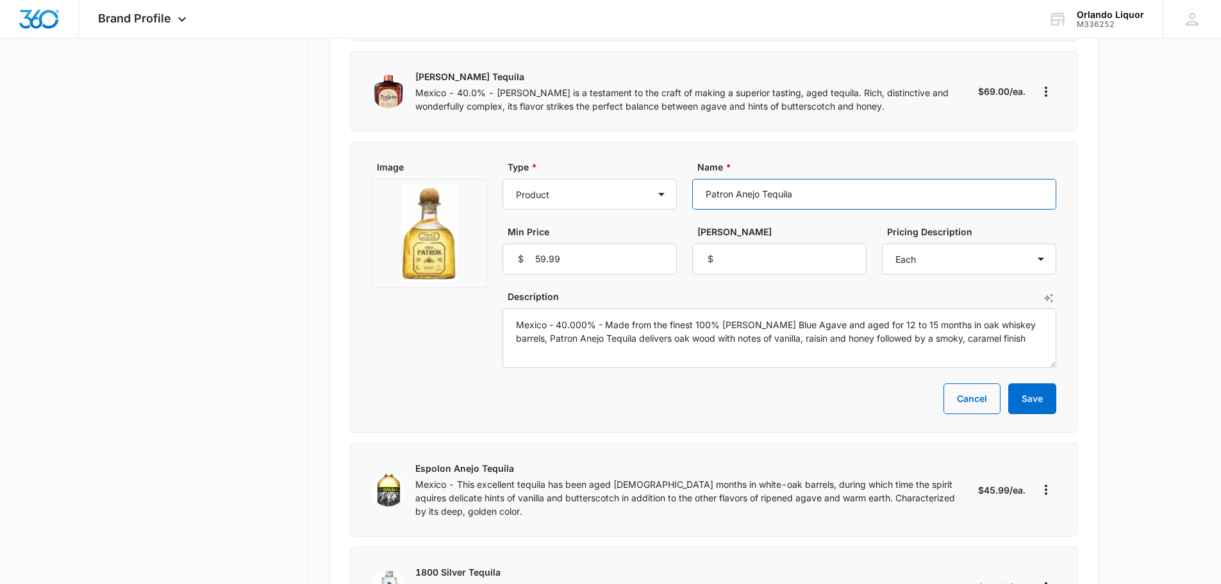
scroll to position [1090, 0]
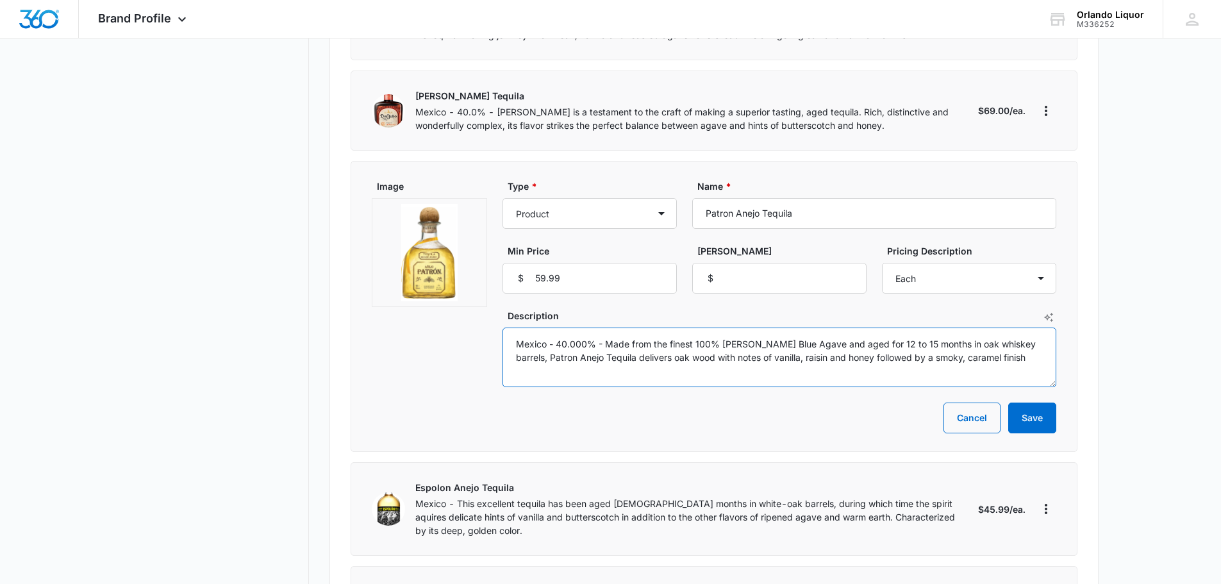
drag, startPoint x: 856, startPoint y: 346, endPoint x: 509, endPoint y: 325, distance: 348.1
click at [509, 328] on textarea "Mexico - 40.000% - Made from the finest 100% [PERSON_NAME] Blue Agave and aged …" at bounding box center [780, 358] width 554 height 60
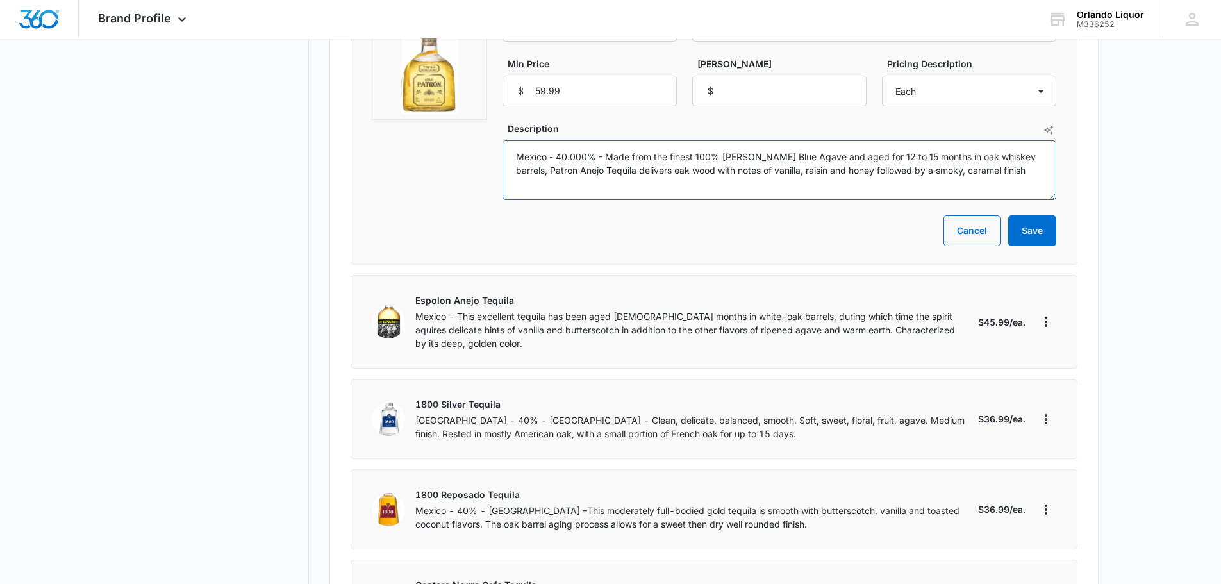
scroll to position [1346, 0]
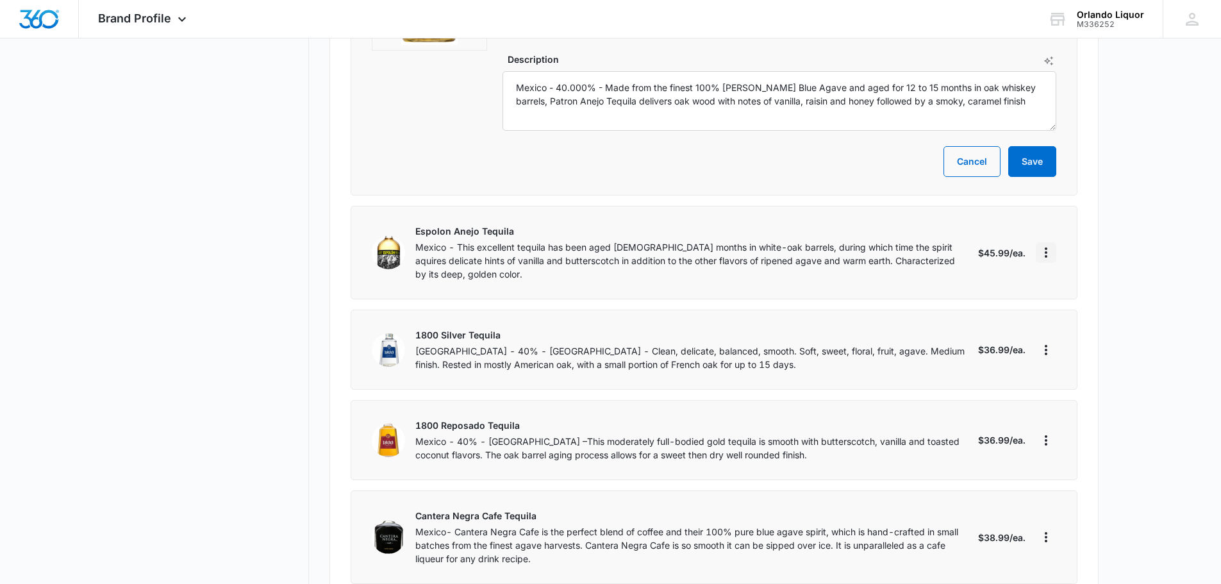
click at [1046, 247] on icon "More" at bounding box center [1046, 252] width 3 height 10
click at [1054, 277] on div "Edit" at bounding box center [1087, 274] width 71 height 9
select select "each"
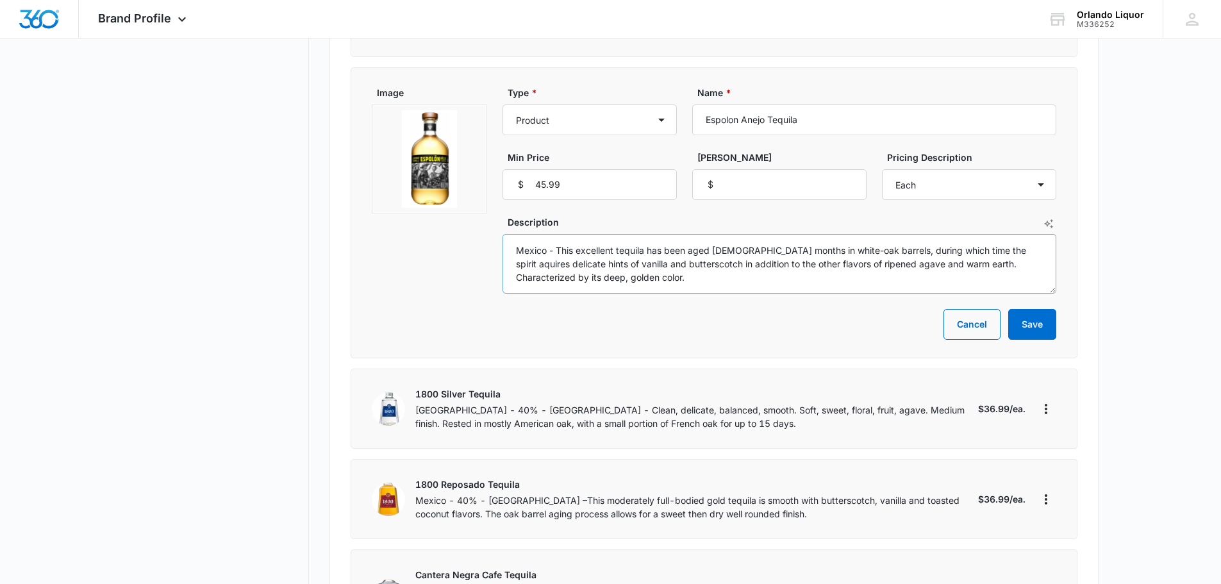
scroll to position [1154, 0]
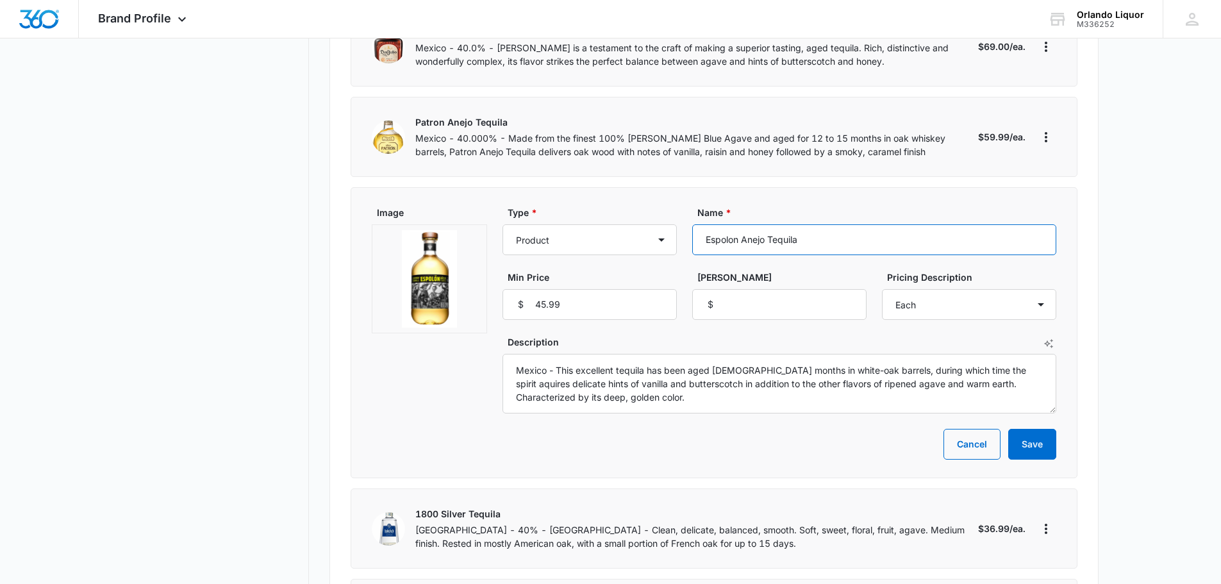
drag, startPoint x: 824, startPoint y: 222, endPoint x: 690, endPoint y: 224, distance: 133.3
click at [689, 224] on div "Type * Product Product category Service Service category Name * Espolon Anejo T…" at bounding box center [780, 263] width 554 height 114
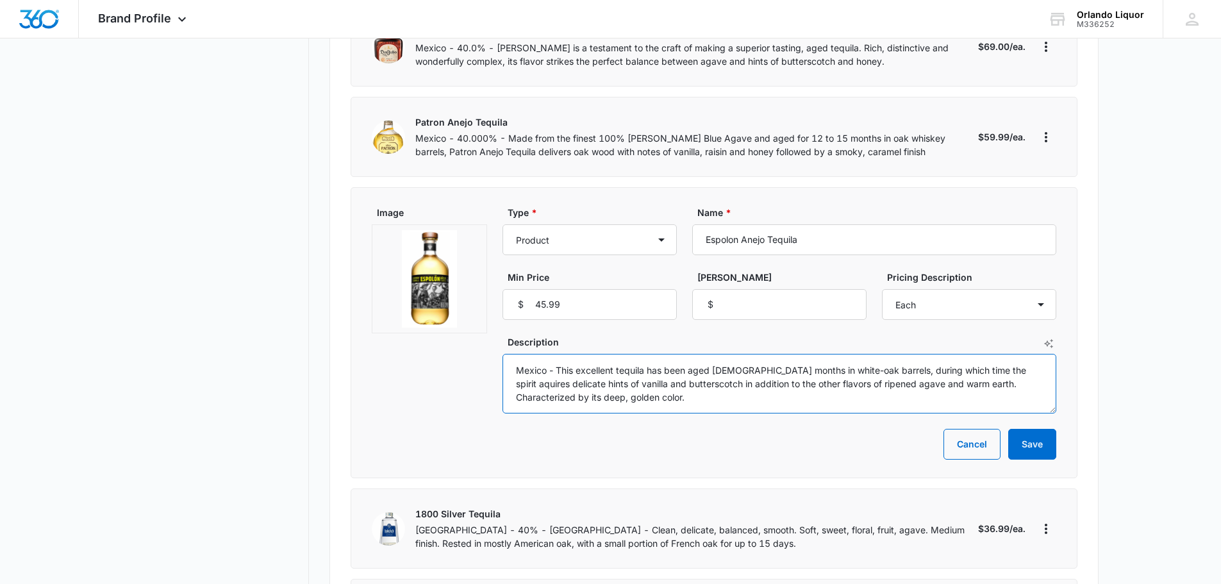
drag, startPoint x: 604, startPoint y: 385, endPoint x: 507, endPoint y: 356, distance: 101.6
click at [507, 356] on textarea "Mexico - This excellent tequila has been aged [DEMOGRAPHIC_DATA] months in whit…" at bounding box center [780, 384] width 554 height 60
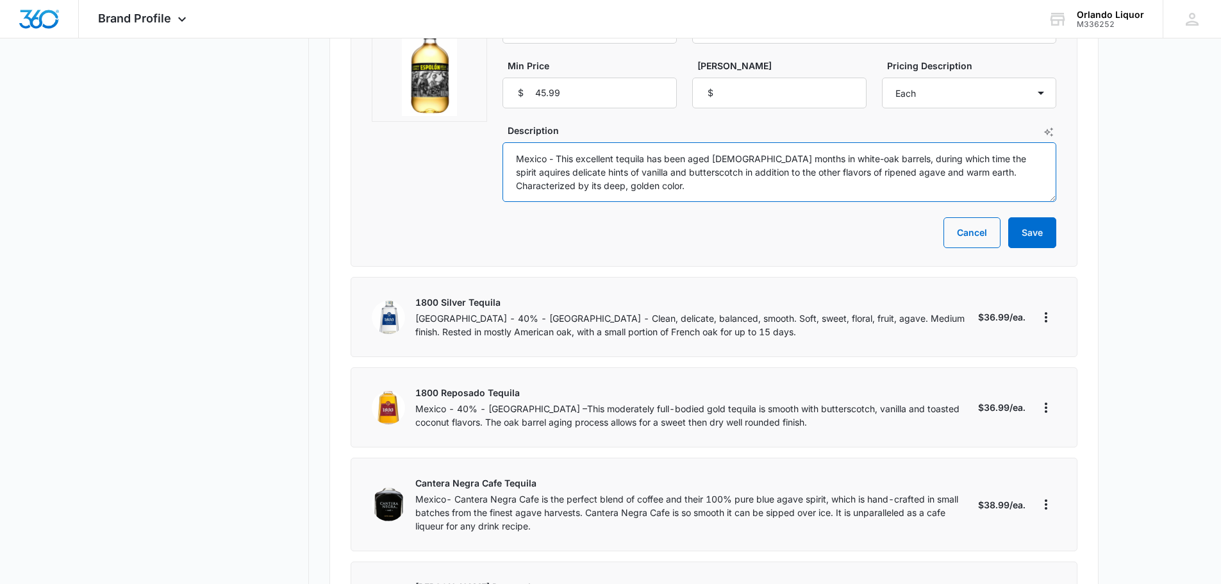
scroll to position [1410, 0]
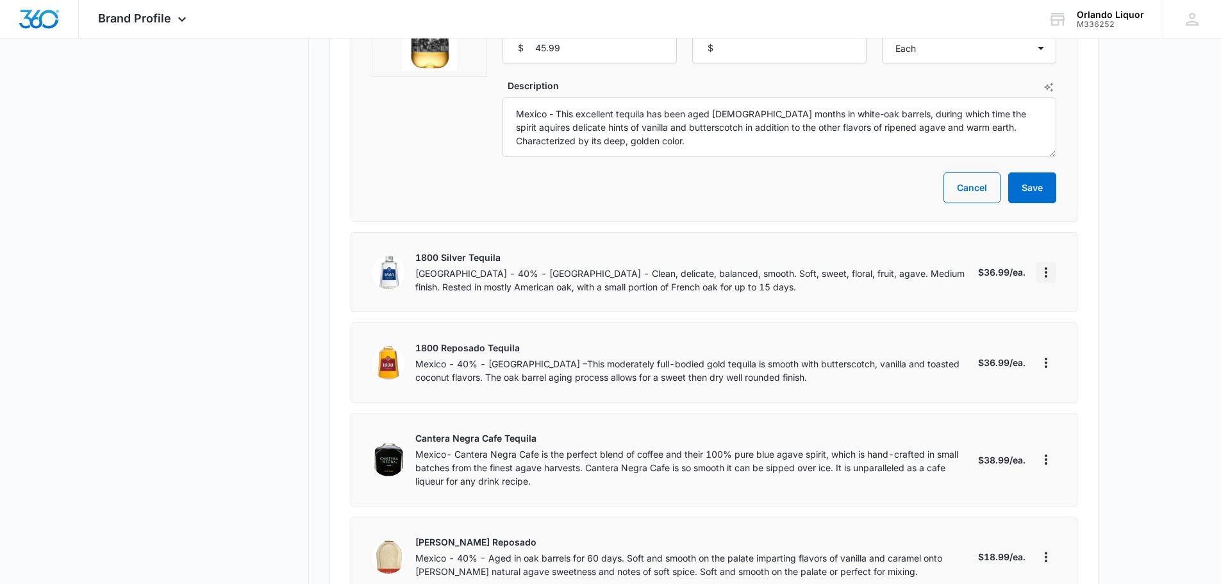
click at [1042, 265] on icon "More" at bounding box center [1045, 272] width 15 height 15
click at [1062, 292] on div "Edit" at bounding box center [1087, 294] width 71 height 9
select select "each"
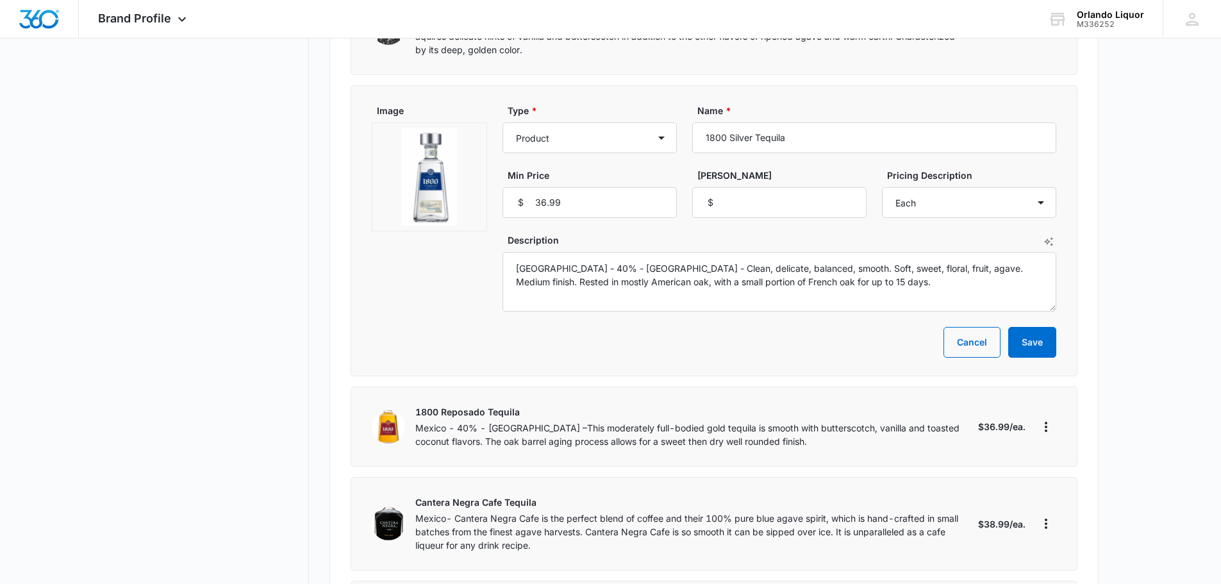
scroll to position [1282, 0]
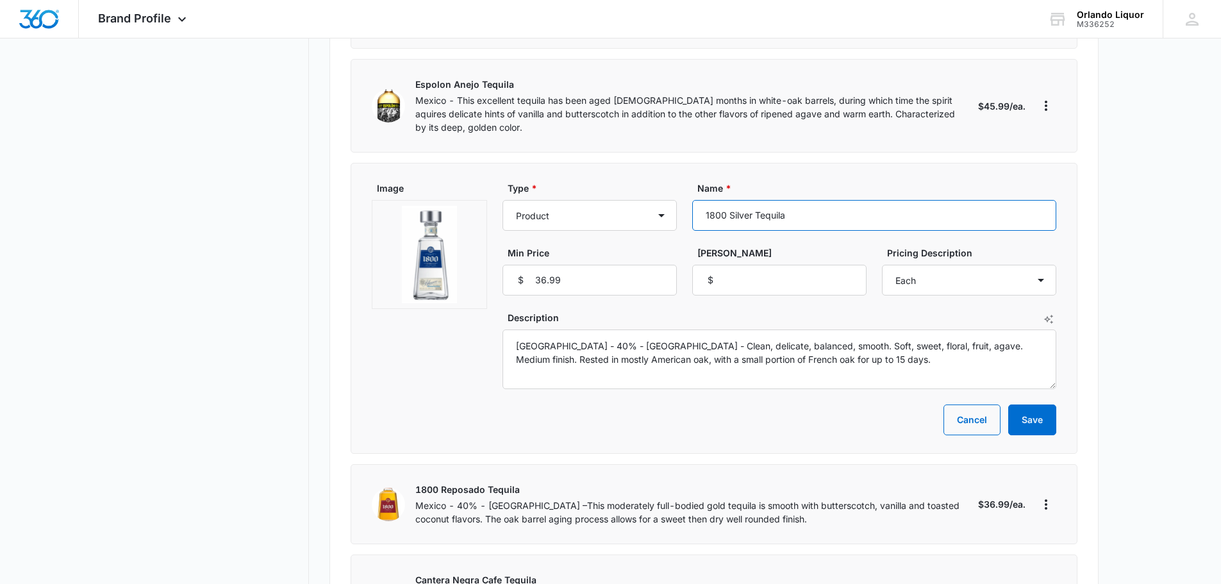
drag, startPoint x: 815, startPoint y: 204, endPoint x: 688, endPoint y: 198, distance: 126.4
click at [688, 198] on div "Type * Product Product category Service Service category Name * 1800 Silver Teq…" at bounding box center [780, 238] width 554 height 114
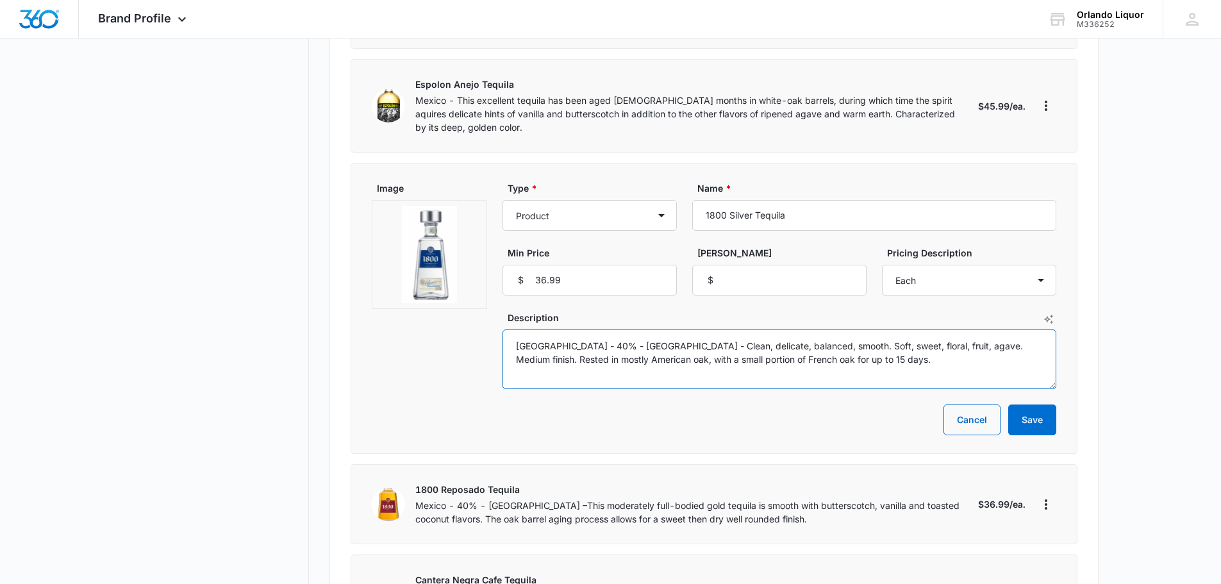
drag, startPoint x: 763, startPoint y: 349, endPoint x: 503, endPoint y: 326, distance: 261.3
click at [503, 329] on textarea "[GEOGRAPHIC_DATA] - 40% - [GEOGRAPHIC_DATA] - Clean, delicate, balanced, smooth…" at bounding box center [780, 359] width 554 height 60
